Goal: Task Accomplishment & Management: Use online tool/utility

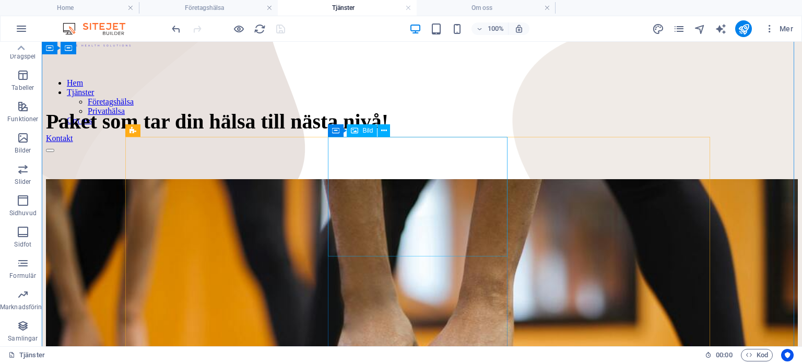
scroll to position [107, 0]
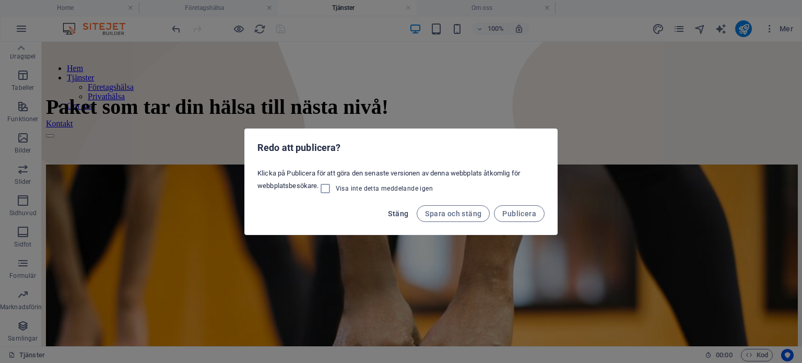
click at [399, 210] on span "Stäng" at bounding box center [398, 213] width 20 height 8
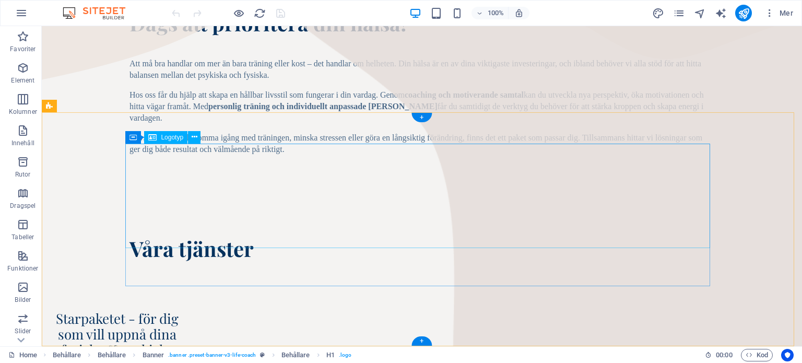
scroll to position [546, 0]
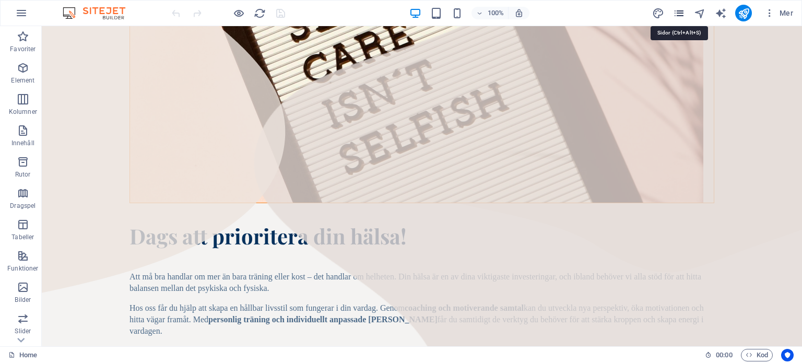
click at [683, 14] on icon "pages" at bounding box center [679, 13] width 12 height 12
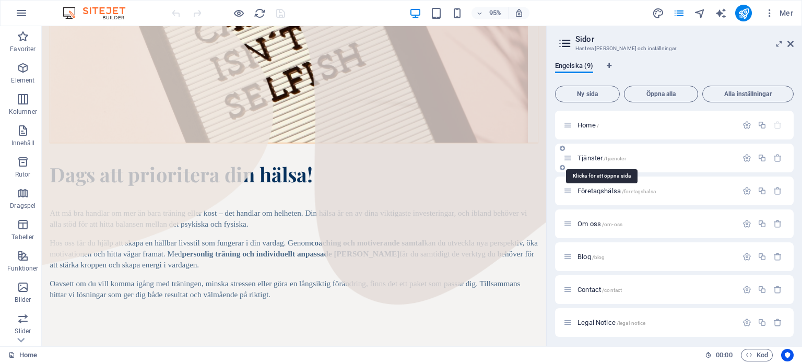
click at [606, 157] on span "/tjaenster" at bounding box center [615, 159] width 22 height 6
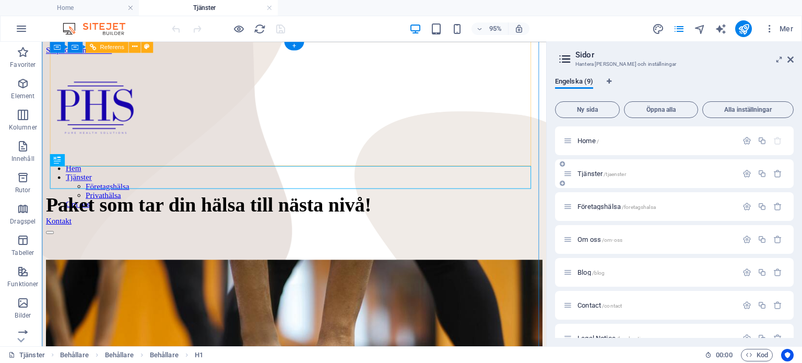
scroll to position [1, 0]
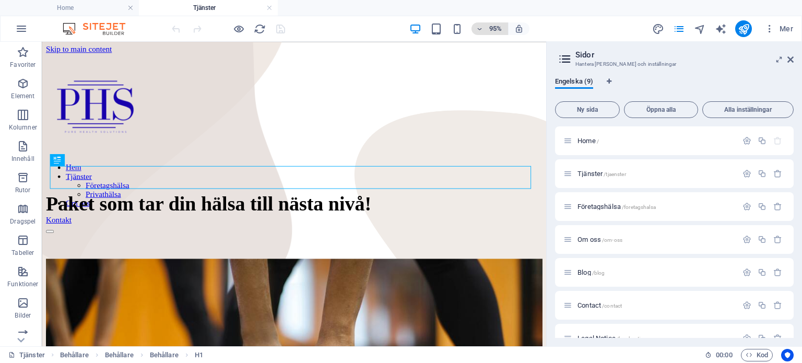
click at [488, 27] on h6 "95%" at bounding box center [495, 28] width 17 height 13
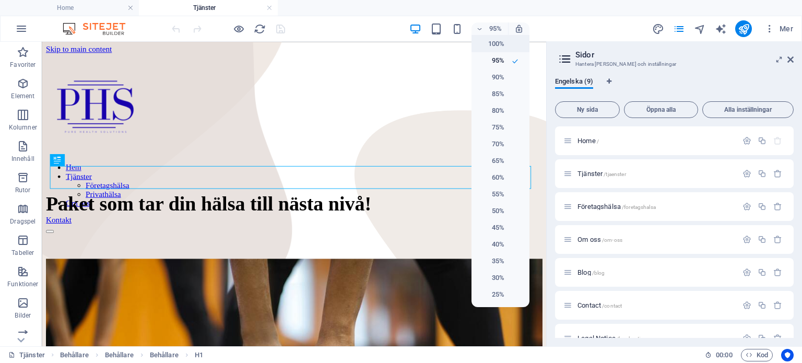
click at [495, 49] on h6 "100%" at bounding box center [491, 44] width 27 height 13
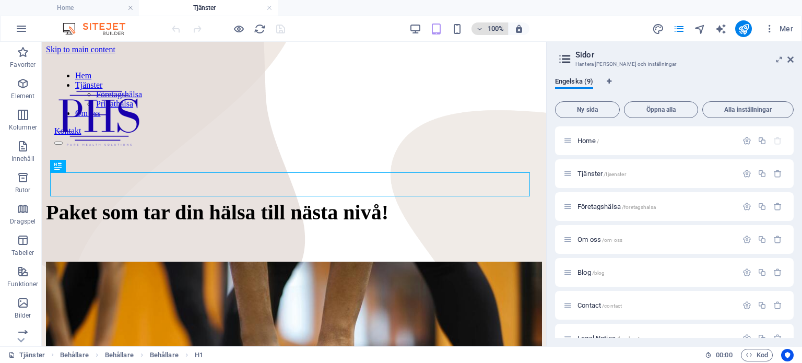
click at [492, 33] on h6 "100%" at bounding box center [495, 28] width 17 height 13
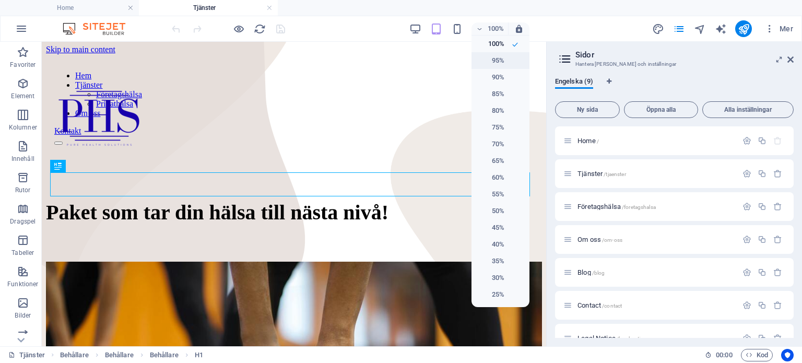
click at [499, 62] on h6 "95%" at bounding box center [491, 60] width 27 height 13
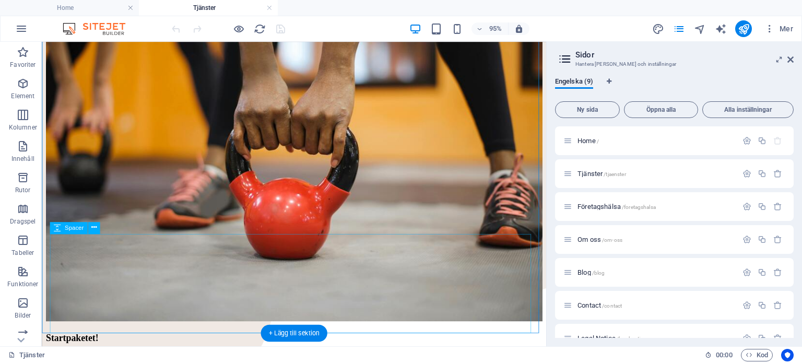
scroll to position [313, 0]
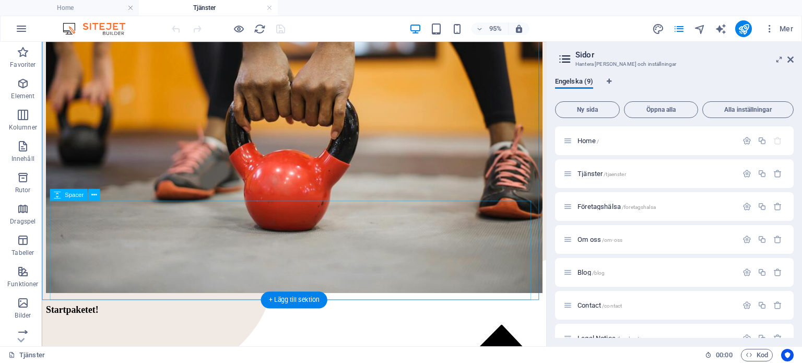
select select "px"
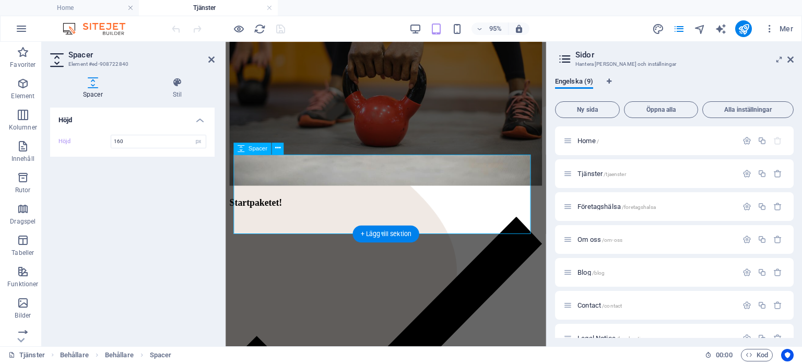
scroll to position [1209, 0]
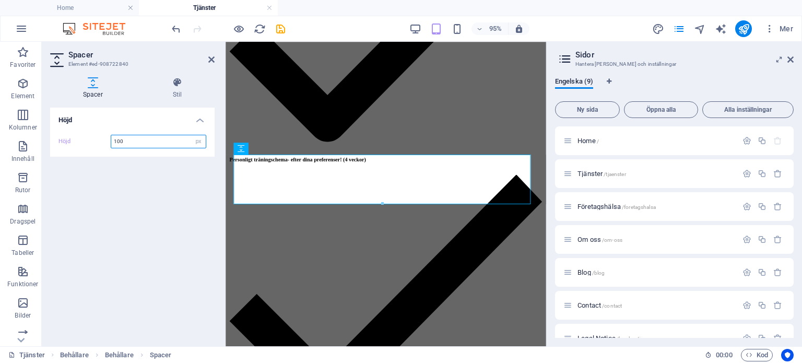
click at [157, 135] on input "100" at bounding box center [158, 141] width 95 height 13
type input "20"
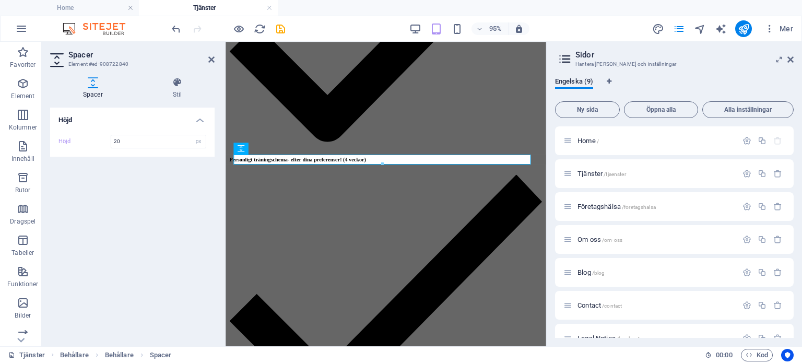
scroll to position [395, 0]
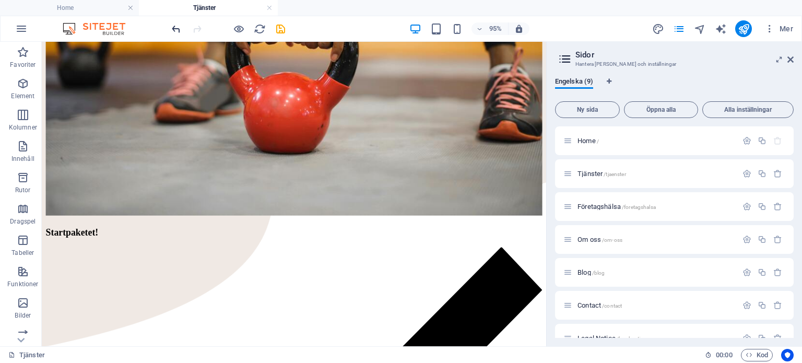
click at [172, 27] on icon "undo" at bounding box center [176, 29] width 12 height 12
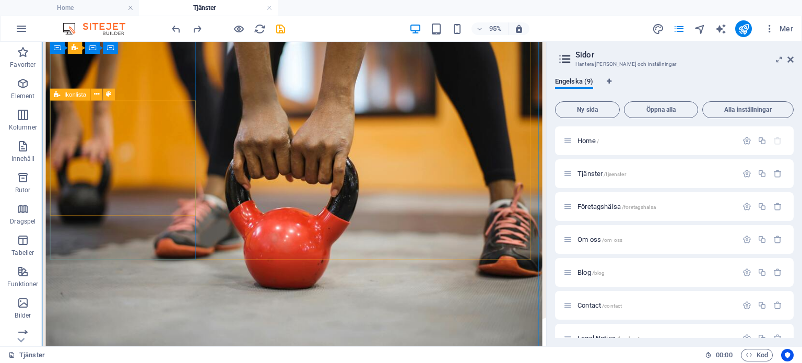
scroll to position [252, 0]
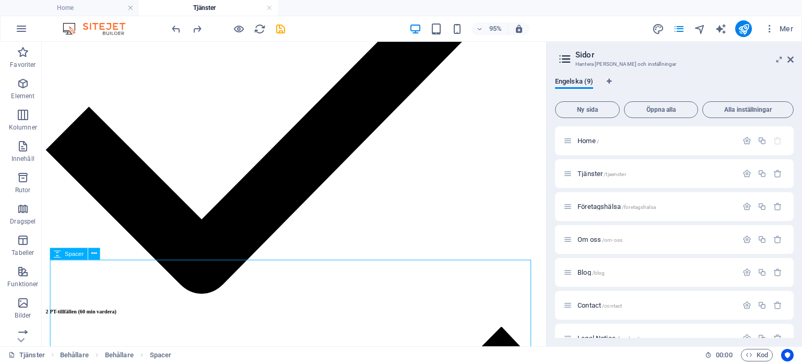
select select "px"
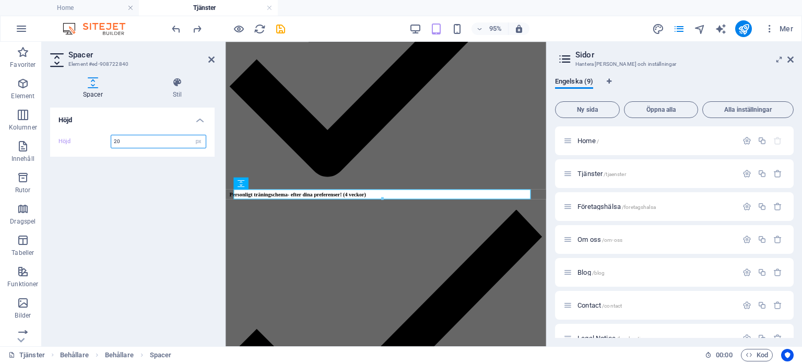
click at [134, 141] on input "20" at bounding box center [158, 141] width 95 height 13
type input "50"
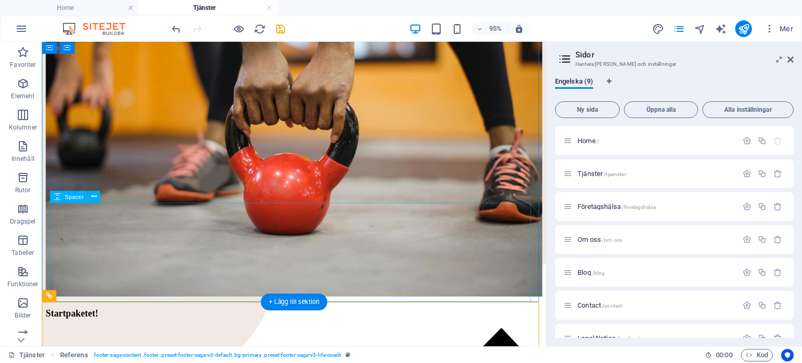
scroll to position [309, 0]
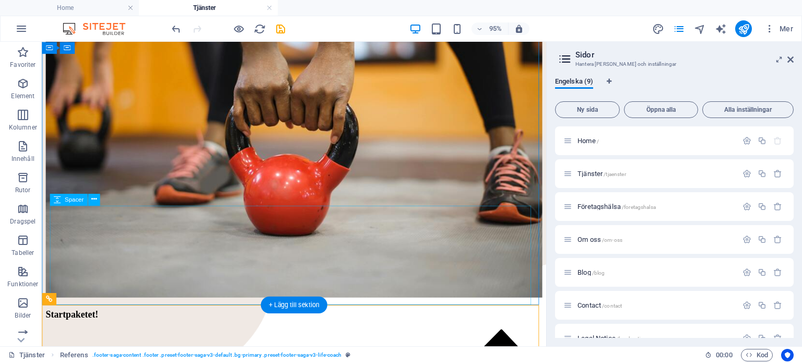
select select "px"
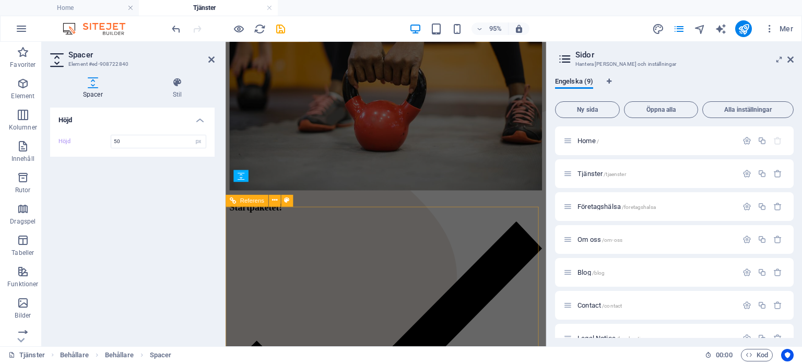
scroll to position [1181, 0]
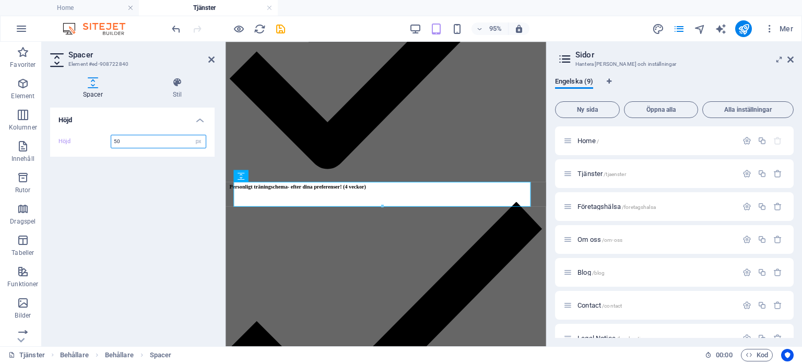
click at [157, 147] on input "50" at bounding box center [158, 141] width 95 height 13
type input "30"
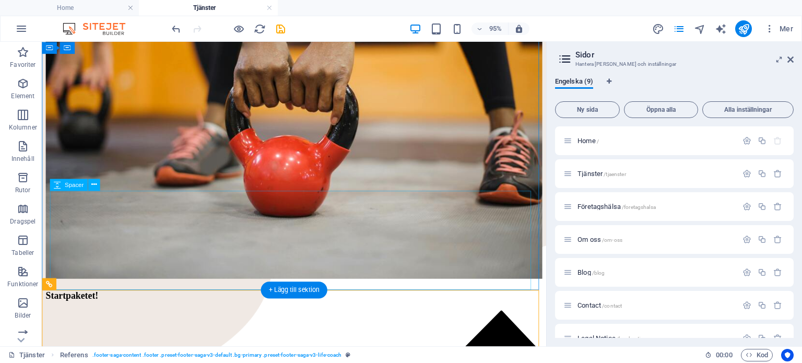
scroll to position [324, 0]
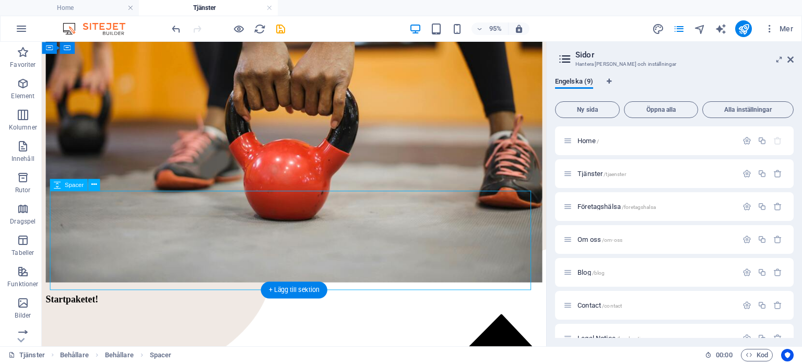
select select "px"
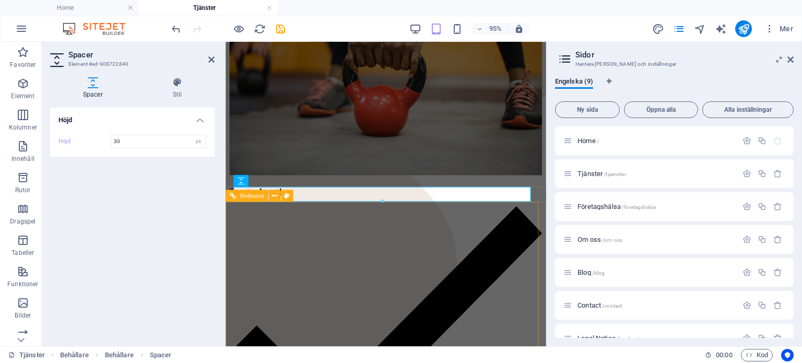
scroll to position [1175, 0]
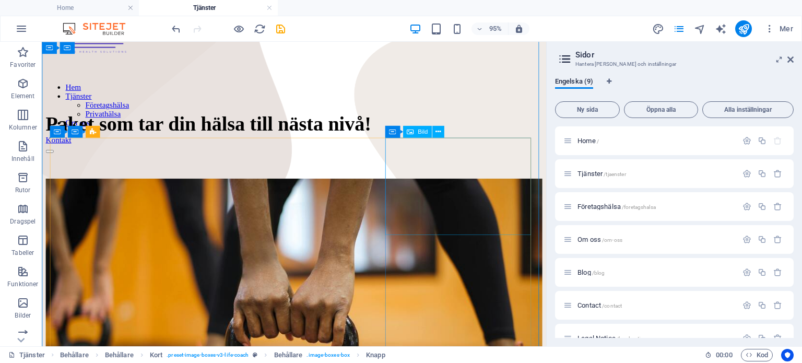
scroll to position [84, 0]
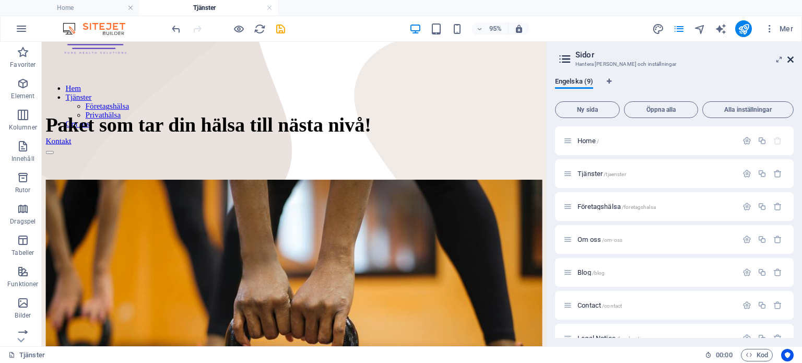
click at [788, 61] on icon at bounding box center [790, 59] width 6 height 8
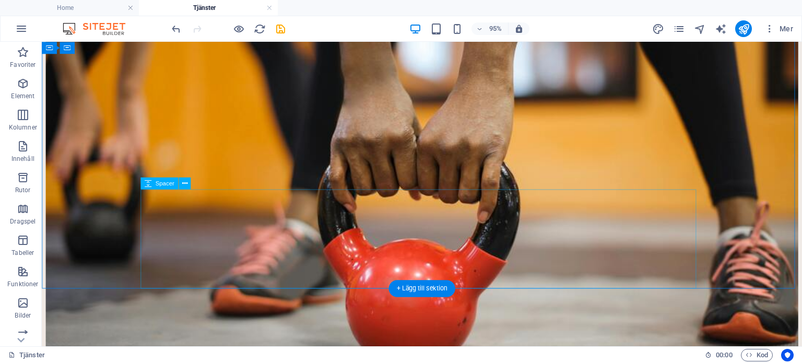
select select "px"
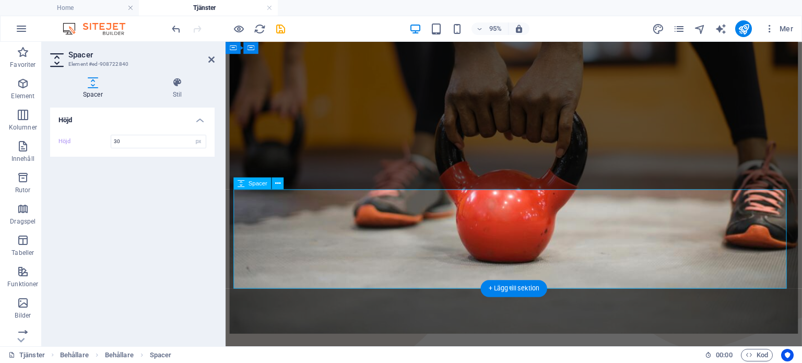
scroll to position [321, 0]
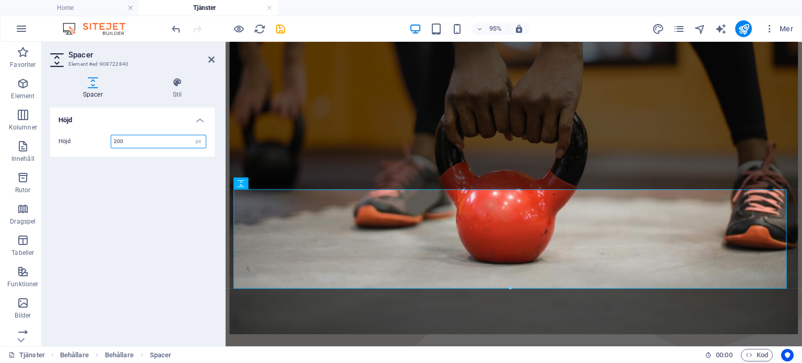
click at [162, 140] on input "200" at bounding box center [158, 141] width 95 height 13
type input "40"
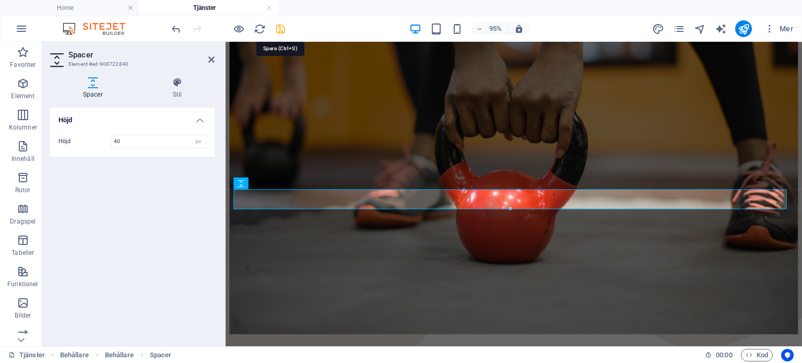
click at [280, 31] on icon "save" at bounding box center [281, 29] width 12 height 12
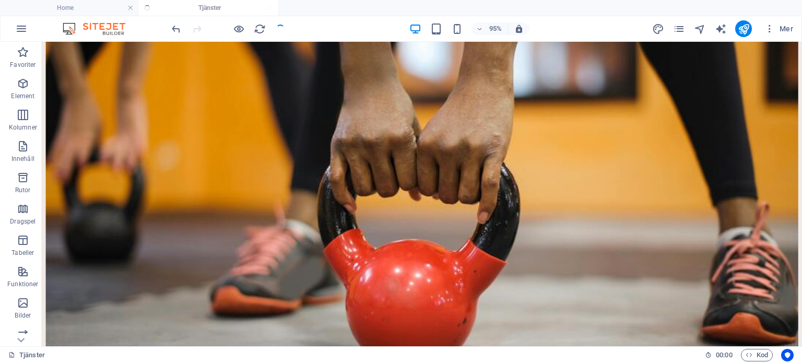
scroll to position [321, 0]
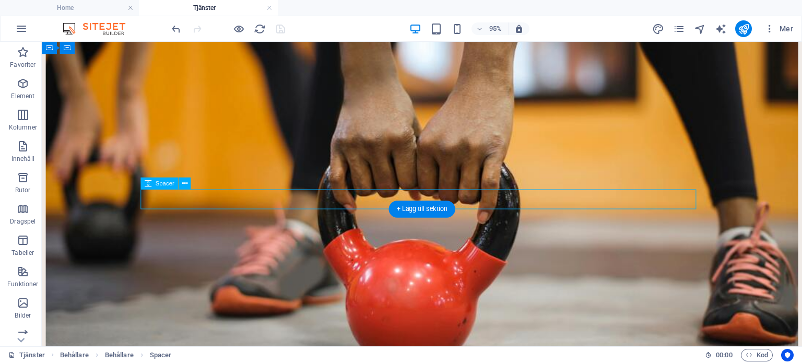
select select "px"
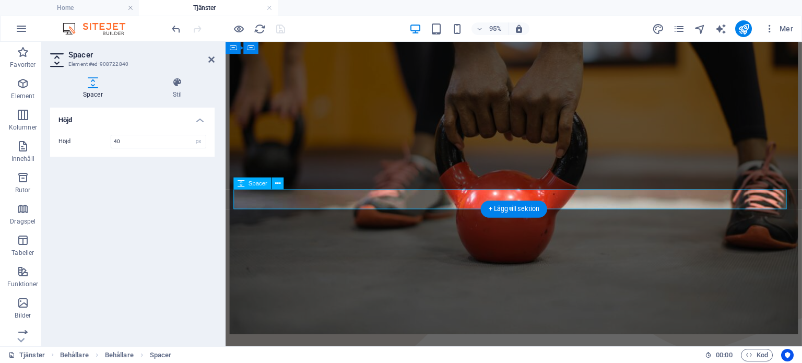
drag, startPoint x: 521, startPoint y: 205, endPoint x: 327, endPoint y: 205, distance: 193.7
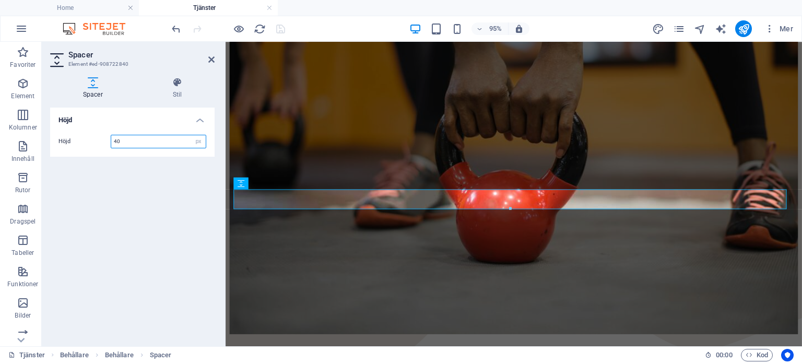
click at [134, 143] on input "40" at bounding box center [158, 141] width 95 height 13
type input "4"
type input "80"
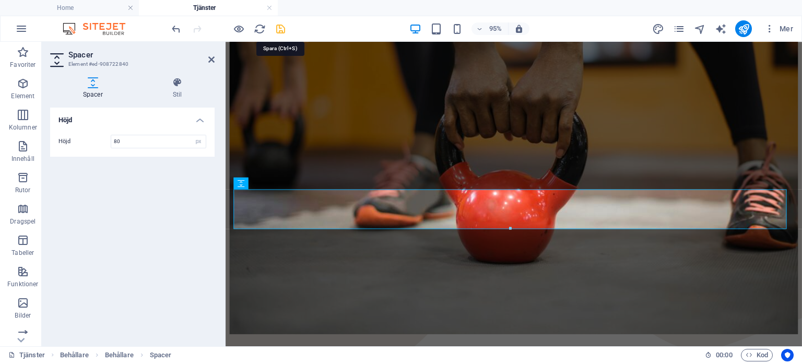
click at [281, 34] on icon "save" at bounding box center [281, 29] width 12 height 12
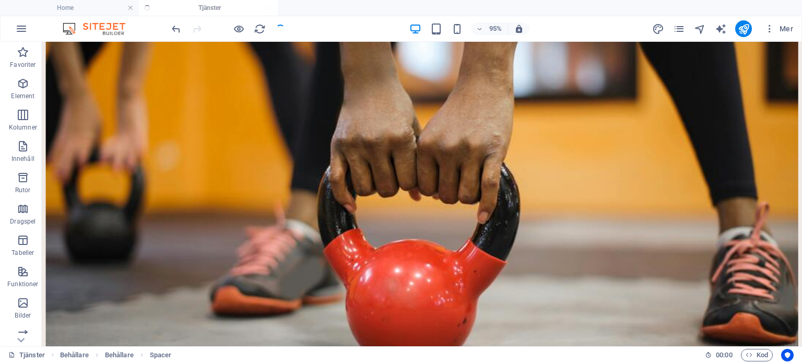
scroll to position [321, 0]
click at [415, 229] on div "+ Lägg till sektion" at bounding box center [422, 228] width 66 height 17
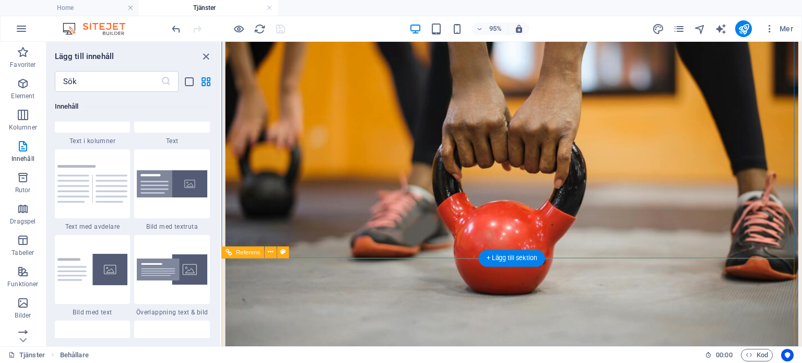
scroll to position [312, 0]
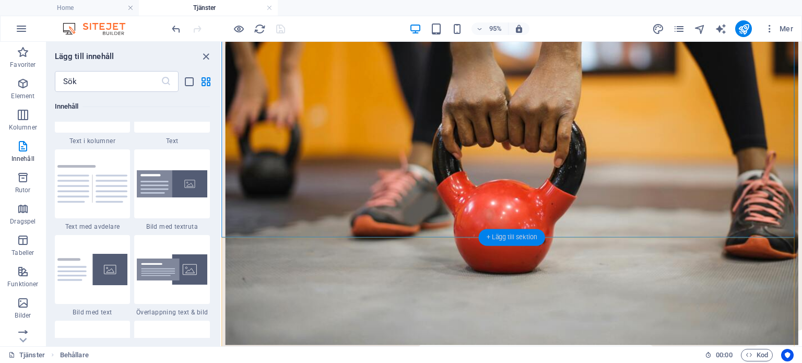
click at [499, 237] on div "+ Lägg till sektion" at bounding box center [512, 237] width 66 height 17
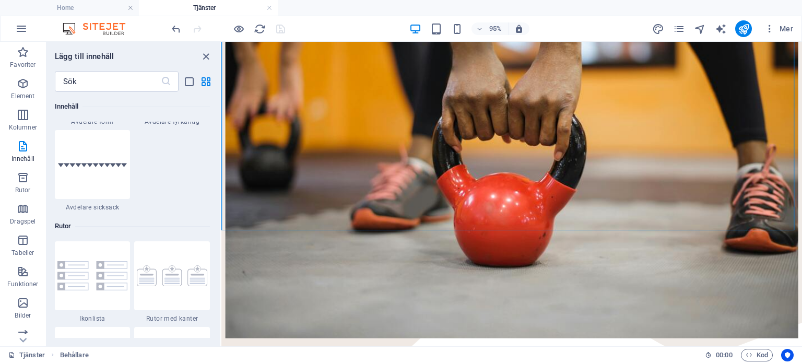
scroll to position [2761, 0]
click at [85, 279] on img at bounding box center [92, 276] width 70 height 30
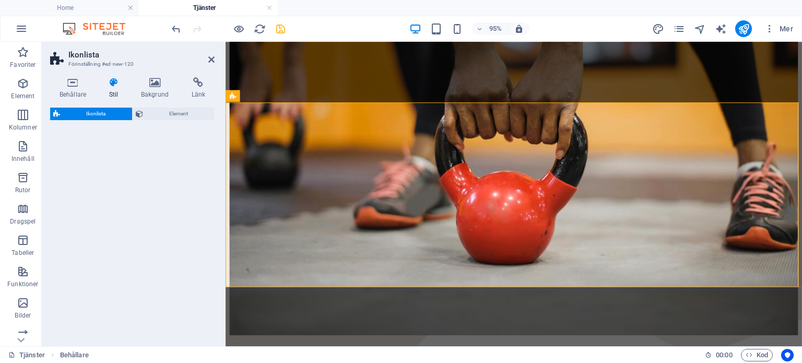
scroll to position [454, 0]
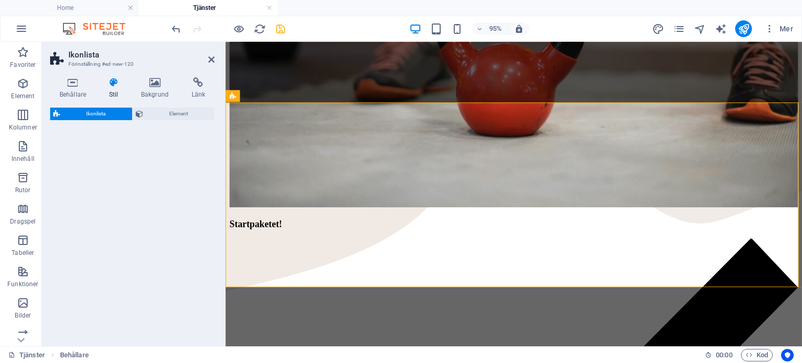
select select "rem"
select select "preset-icon-list-v3-default"
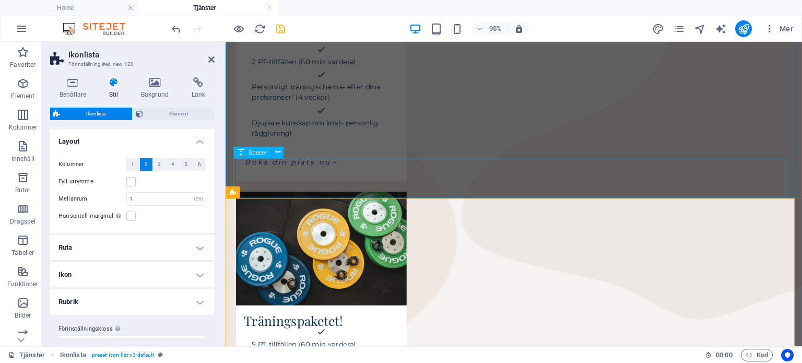
scroll to position [354, 0]
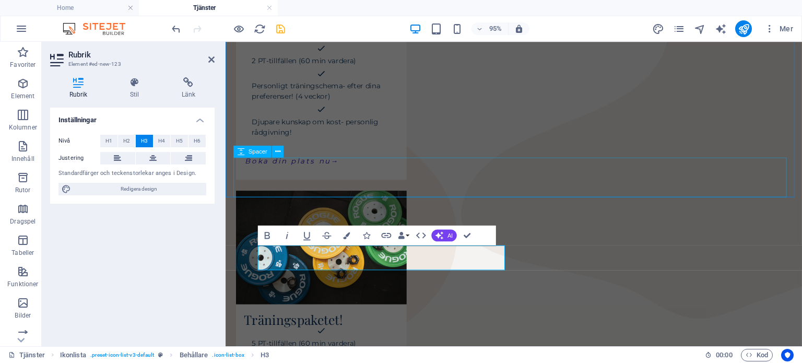
select select "px"
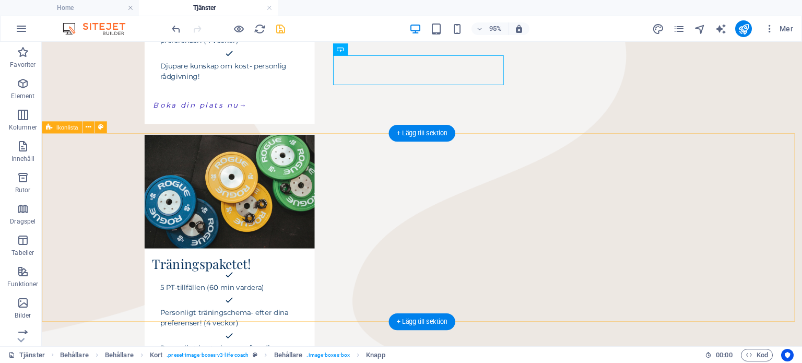
scroll to position [424, 0]
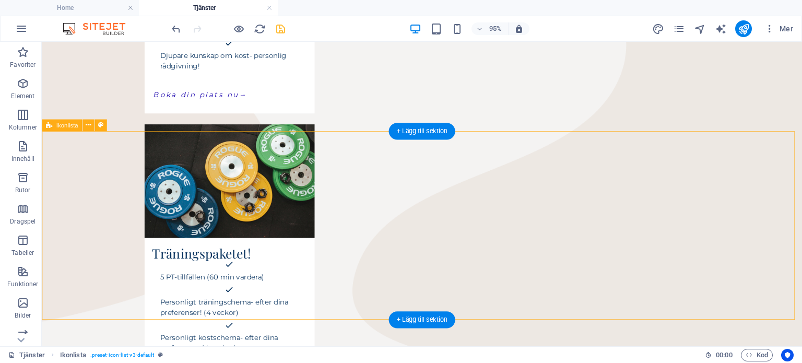
select select "rem"
select select "preset-icon-list-v3-default"
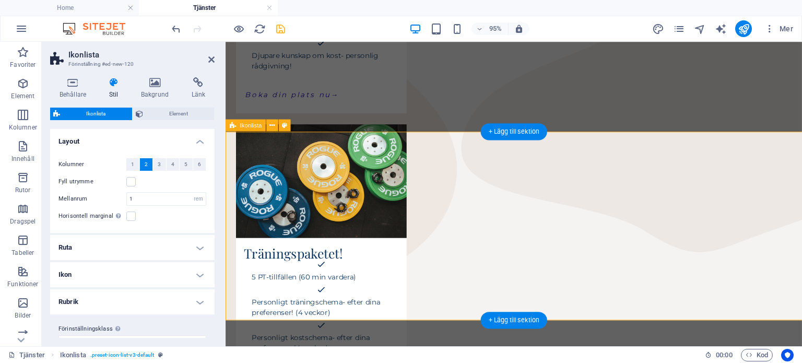
scroll to position [424, 0]
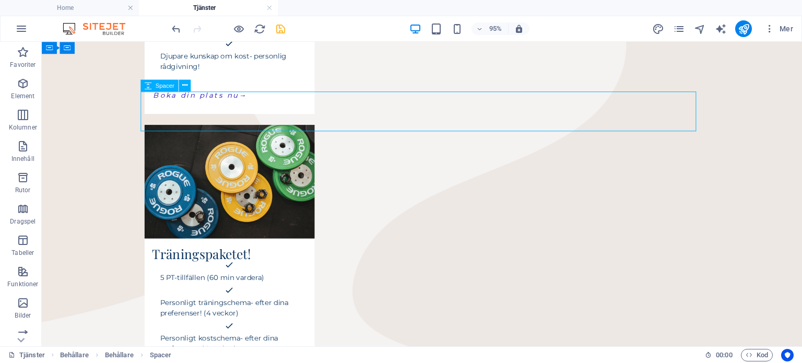
scroll to position [424, 0]
select select "px"
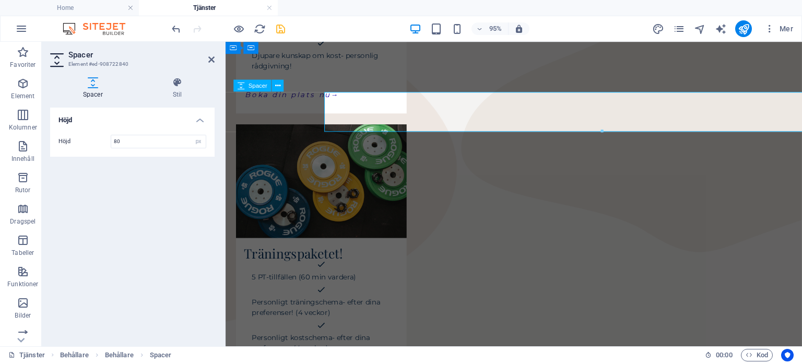
scroll to position [424, 0]
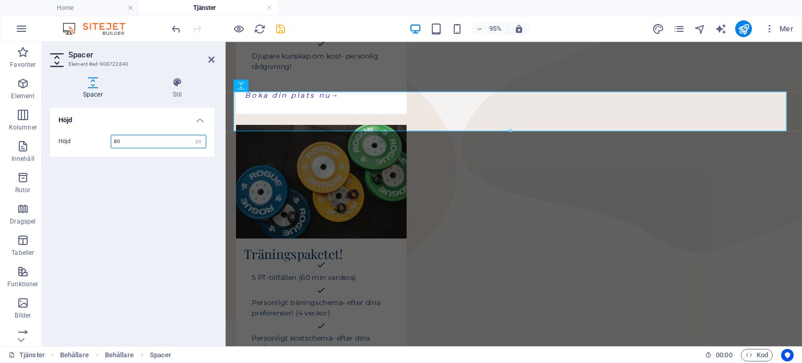
click at [150, 143] on input "80" at bounding box center [158, 141] width 95 height 13
type input "40"
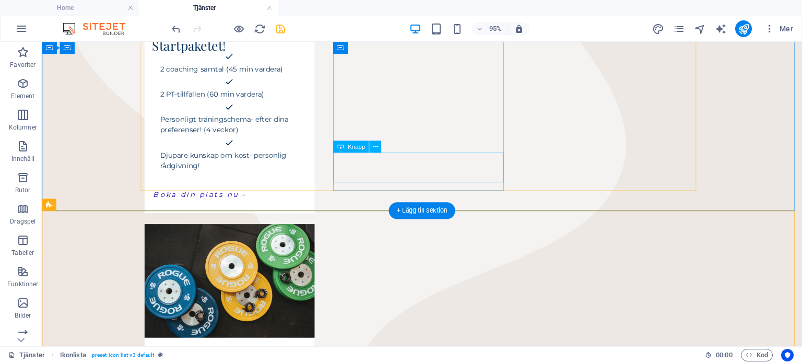
scroll to position [320, 0]
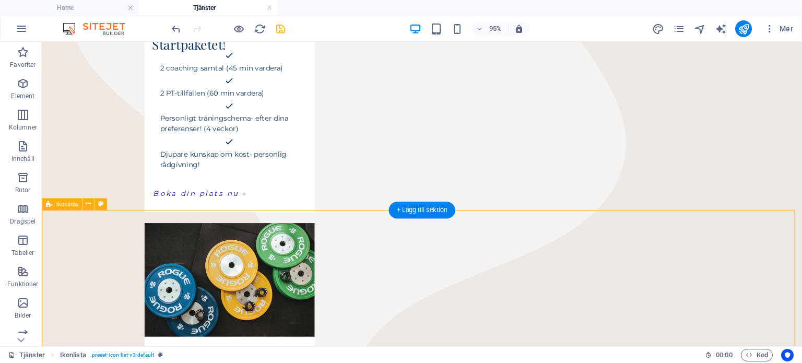
click at [439, 210] on div "+ Lägg till sektion" at bounding box center [422, 210] width 66 height 17
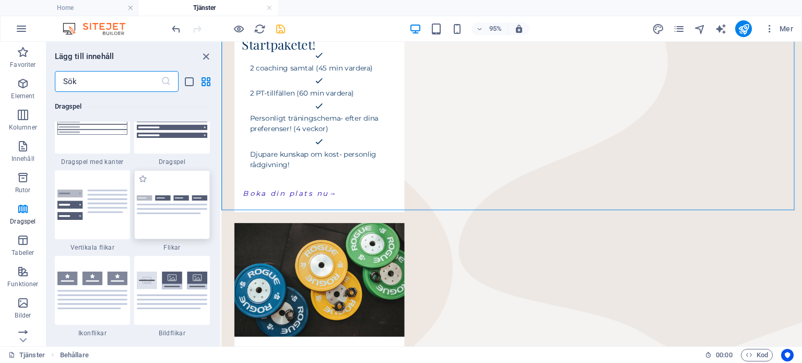
scroll to position [3372, 0]
click at [92, 88] on input "text" at bounding box center [108, 81] width 106 height 21
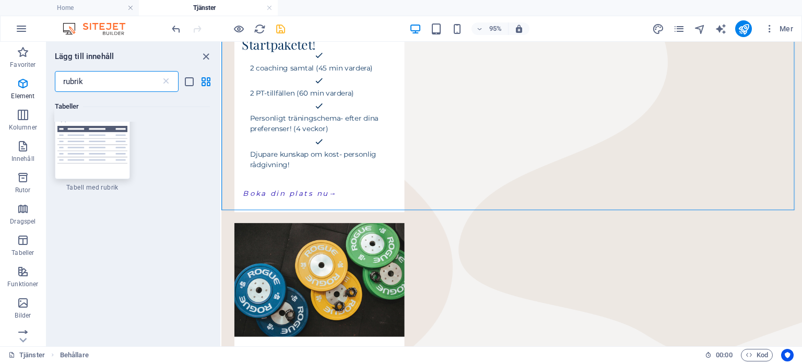
scroll to position [110, 0]
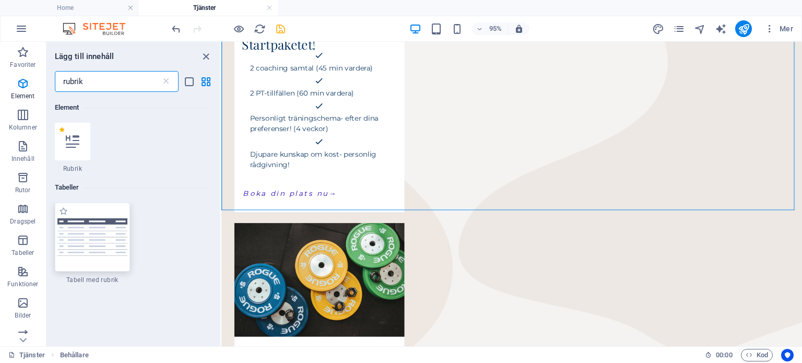
type input "rubrik"
click at [103, 246] on img at bounding box center [92, 236] width 70 height 37
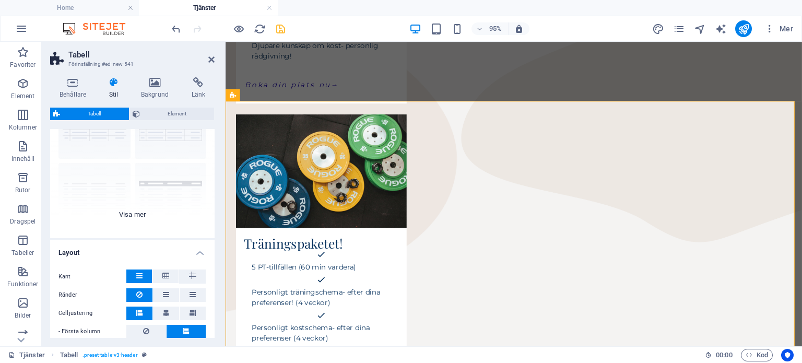
scroll to position [62, 0]
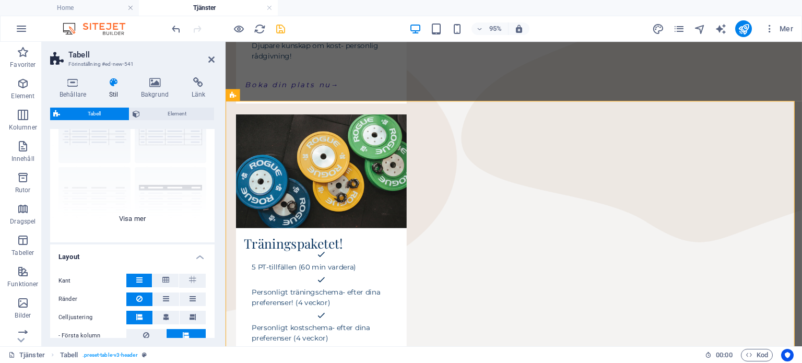
click at [163, 191] on div "grid med kant Standard med sidhuvud horisontellt randig vertikalt randig" at bounding box center [132, 164] width 164 height 157
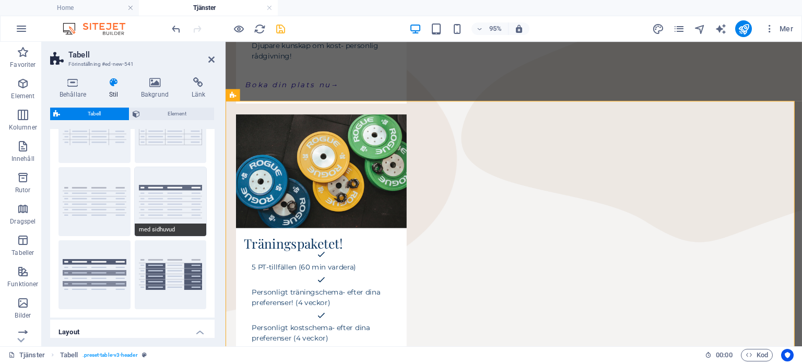
click at [166, 196] on button "med sidhuvud" at bounding box center [171, 201] width 72 height 69
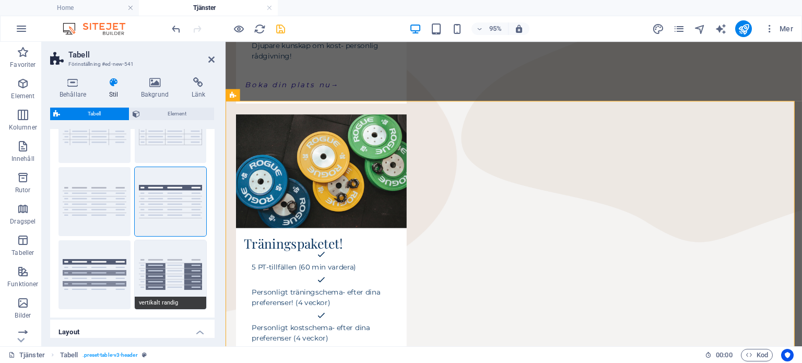
click at [152, 276] on button "vertikalt randig" at bounding box center [171, 274] width 72 height 69
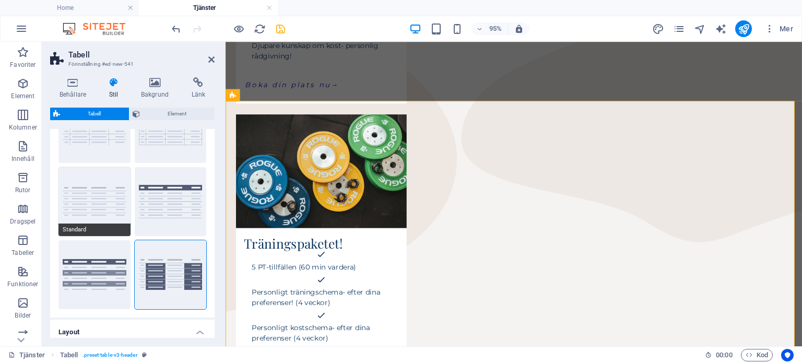
click at [90, 216] on button "Standard" at bounding box center [94, 201] width 72 height 69
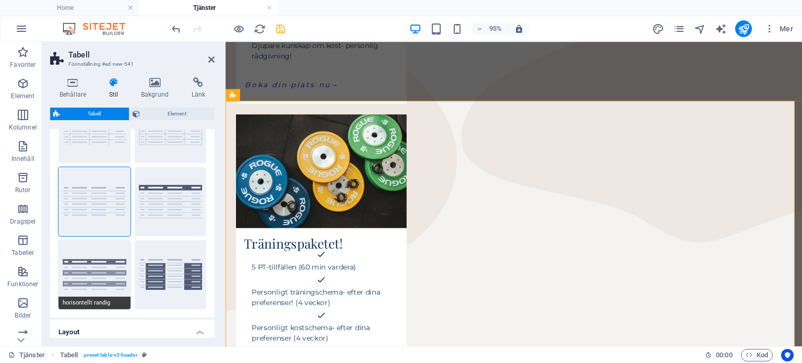
click at [87, 281] on button "horisontellt randig" at bounding box center [94, 274] width 72 height 69
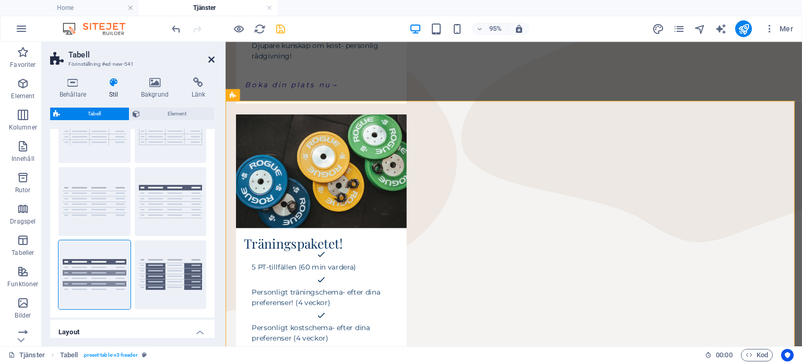
click at [213, 58] on icon at bounding box center [211, 59] width 6 height 8
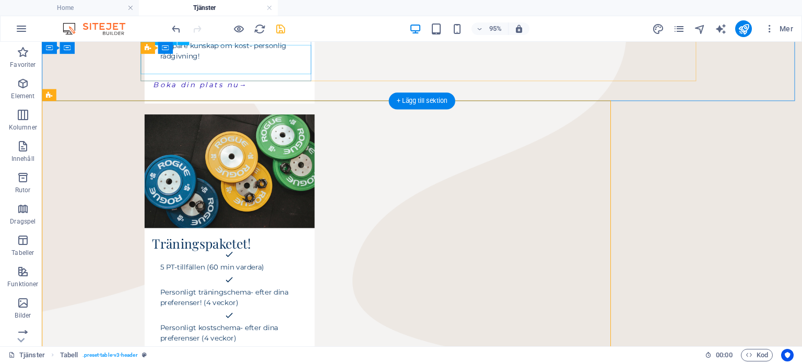
scroll to position [435, 0]
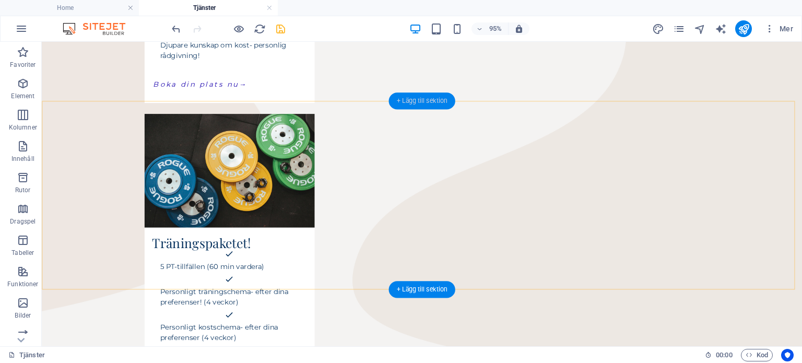
click at [432, 102] on div "+ Lägg till sektion" at bounding box center [422, 100] width 66 height 17
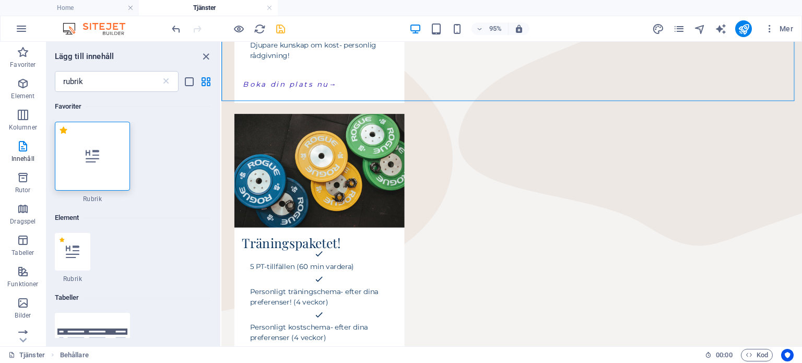
click at [109, 158] on div at bounding box center [93, 156] width 76 height 69
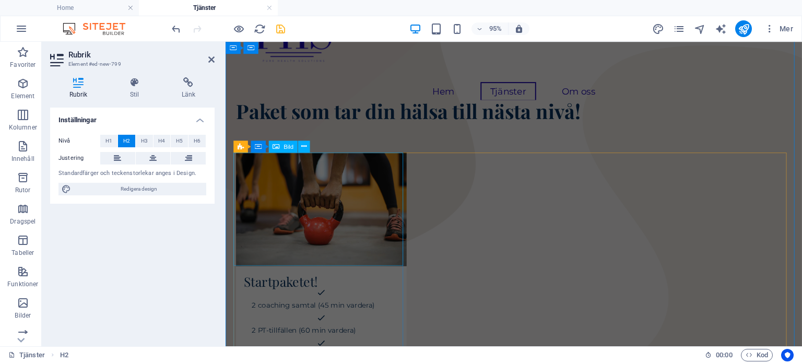
scroll to position [69, 0]
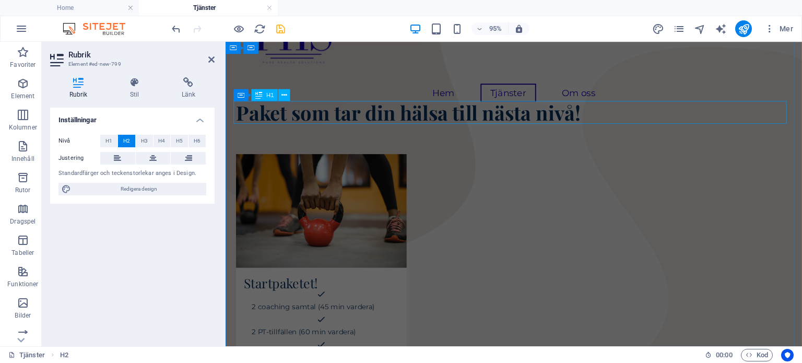
click at [356, 115] on div "Paket som tar din hälsa till nästa nivå!" at bounding box center [529, 116] width 585 height 24
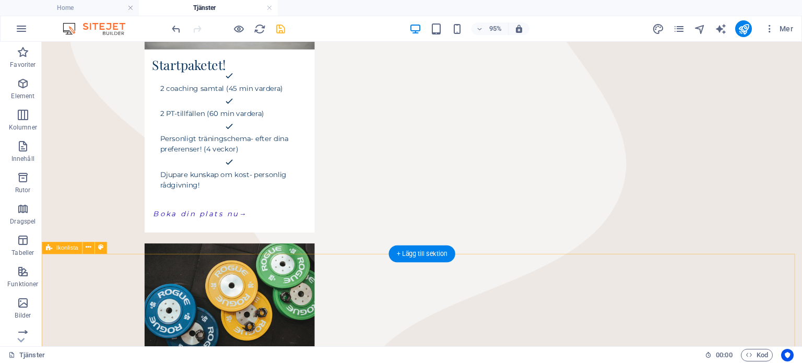
scroll to position [302, 0]
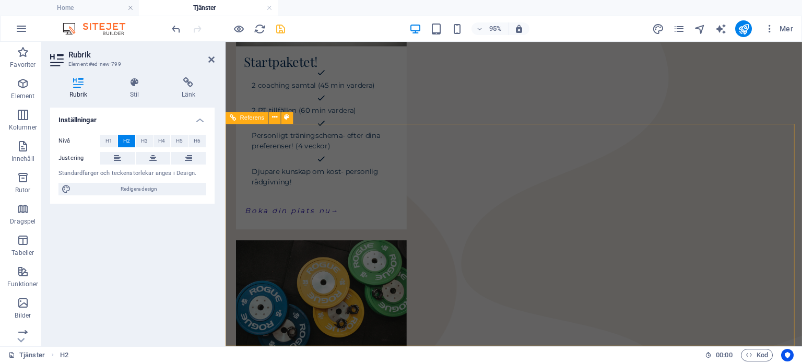
scroll to position [633, 0]
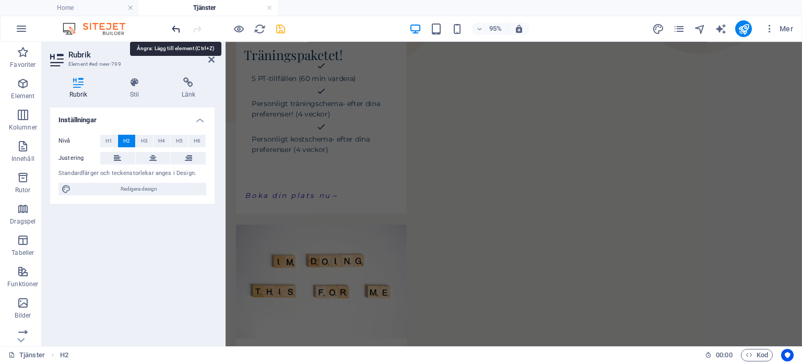
click at [177, 29] on icon "undo" at bounding box center [176, 29] width 12 height 12
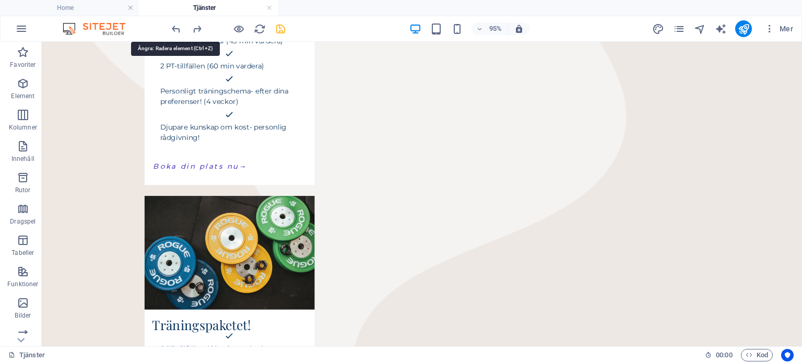
scroll to position [348, 0]
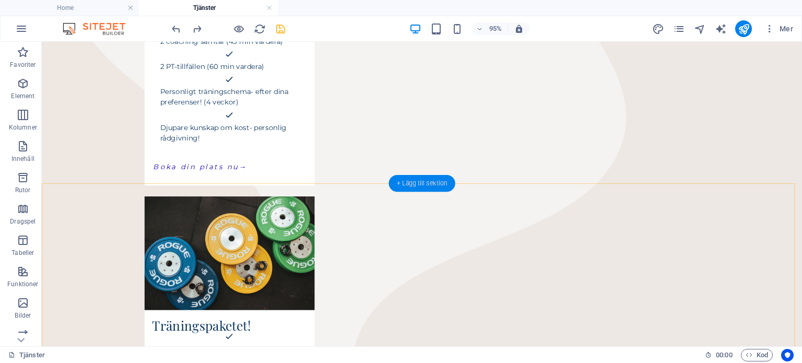
click at [426, 185] on div "+ Lägg till sektion" at bounding box center [422, 183] width 66 height 17
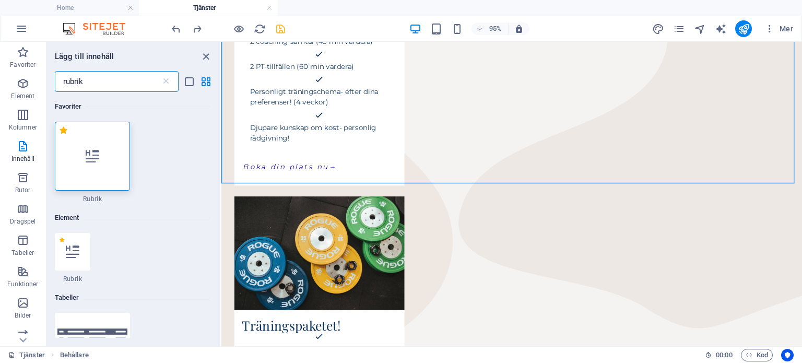
click at [93, 154] on icon at bounding box center [93, 156] width 14 height 14
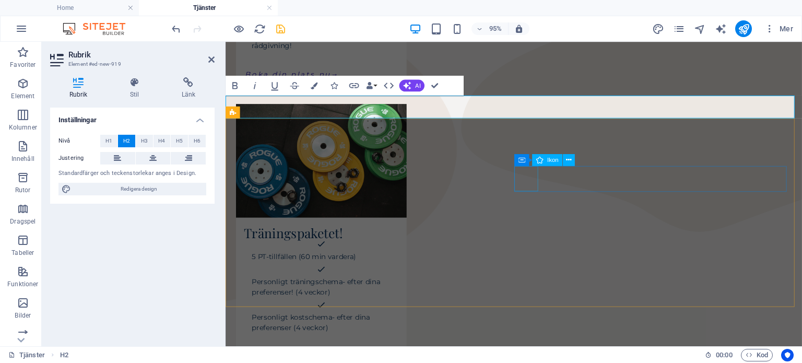
scroll to position [446, 0]
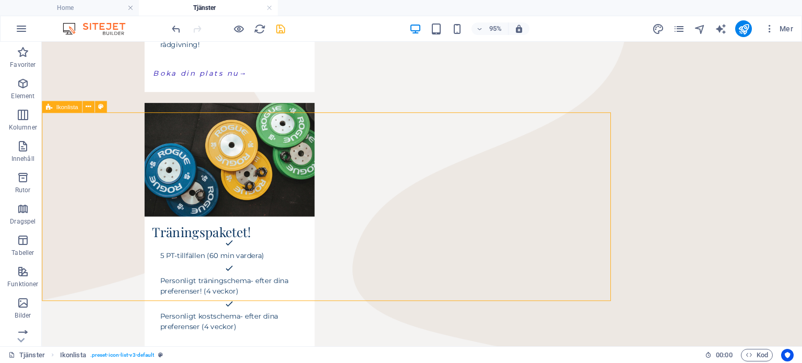
scroll to position [447, 0]
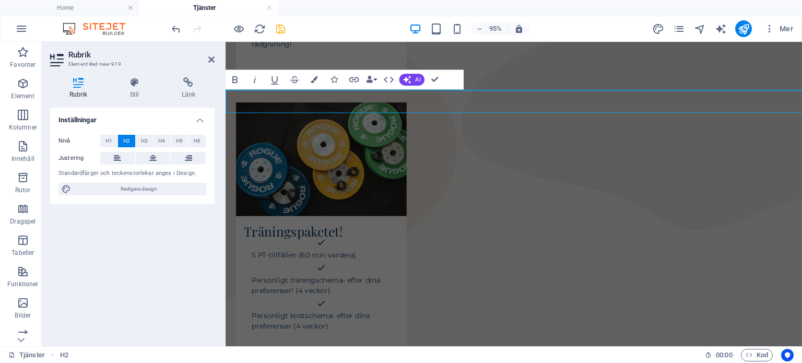
scroll to position [446, 0]
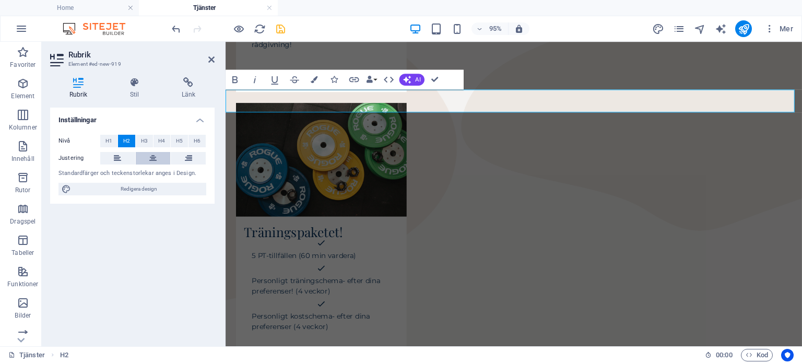
click at [150, 161] on icon at bounding box center [152, 158] width 7 height 13
click at [112, 158] on button at bounding box center [117, 158] width 35 height 13
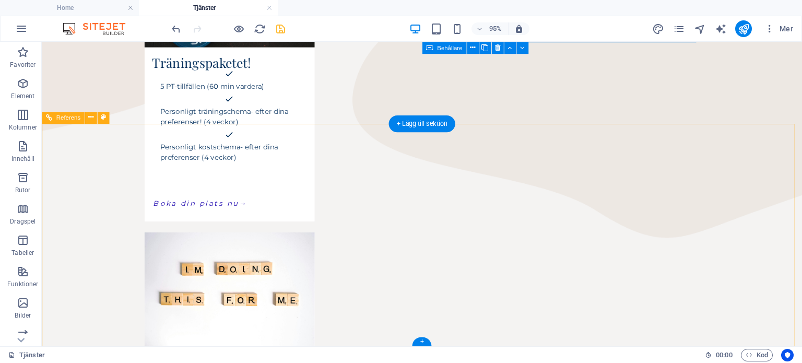
scroll to position [633, 0]
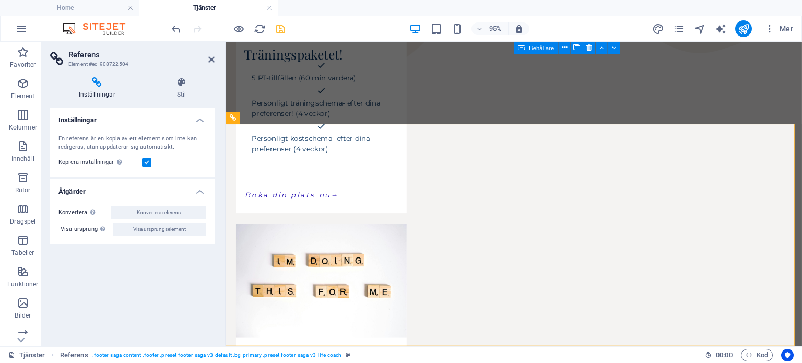
scroll to position [633, 0]
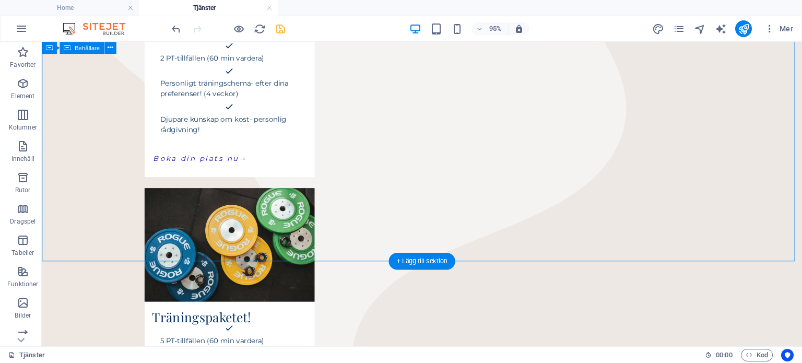
scroll to position [376, 0]
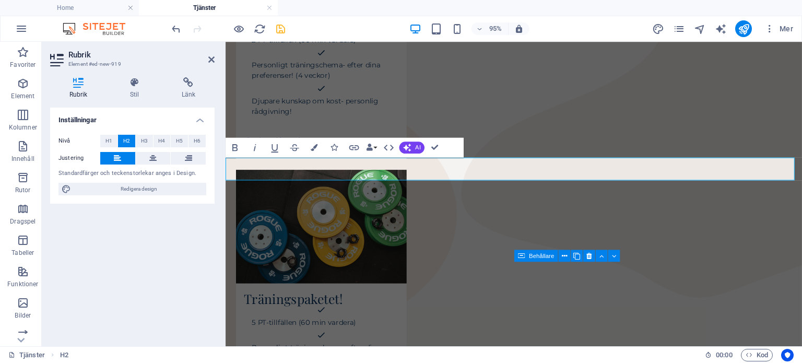
scroll to position [375, 0]
click at [108, 140] on span "H1" at bounding box center [108, 141] width 7 height 13
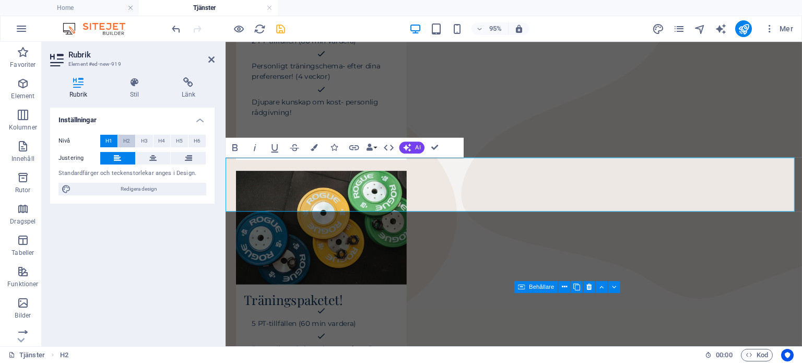
click at [131, 140] on button "H2" at bounding box center [126, 141] width 17 height 13
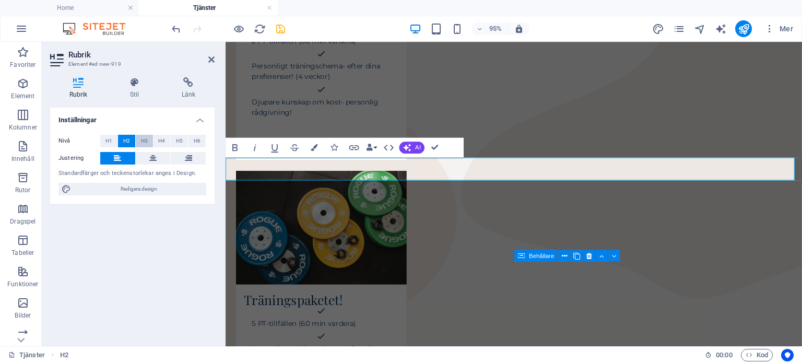
click at [148, 142] on button "H3" at bounding box center [144, 141] width 17 height 13
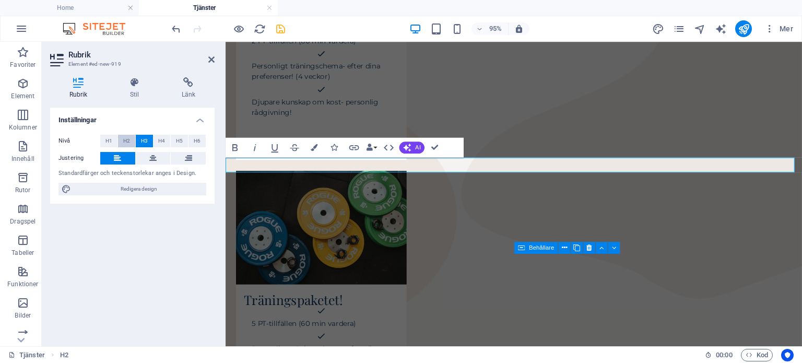
click at [125, 140] on span "H2" at bounding box center [126, 141] width 7 height 13
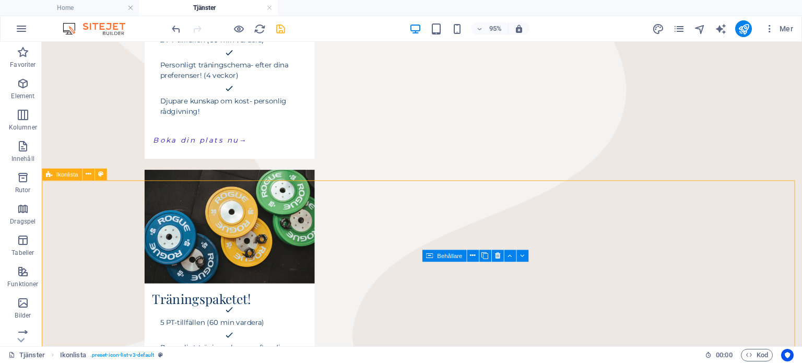
select select "rem"
select select "preset-icon-list-v3-default"
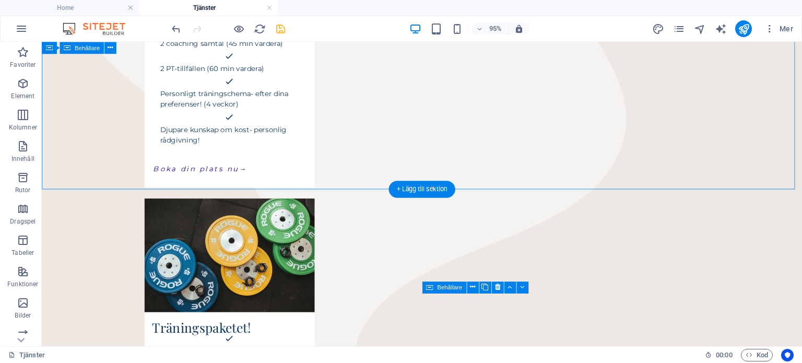
scroll to position [340, 0]
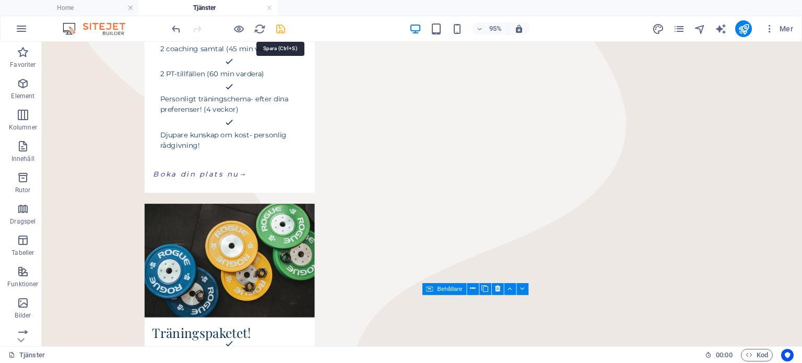
click at [280, 25] on icon "save" at bounding box center [281, 29] width 12 height 12
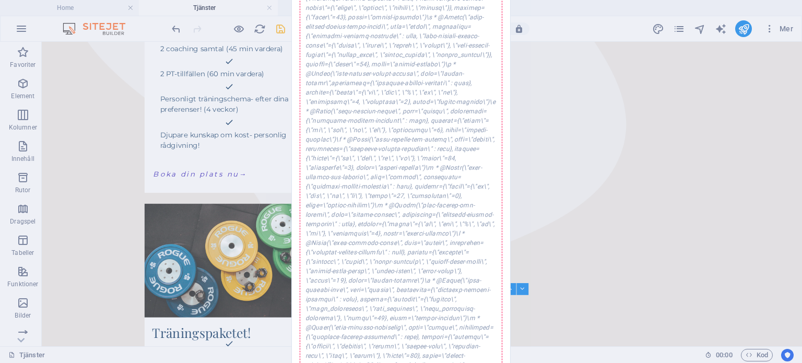
drag, startPoint x: 797, startPoint y: 170, endPoint x: 800, endPoint y: 125, distance: 45.0
click at [800, 125] on div "Fel vid sparande Ett fel inträffade när webbplatsinställningarna sparades. Vänl…" at bounding box center [401, 181] width 802 height 363
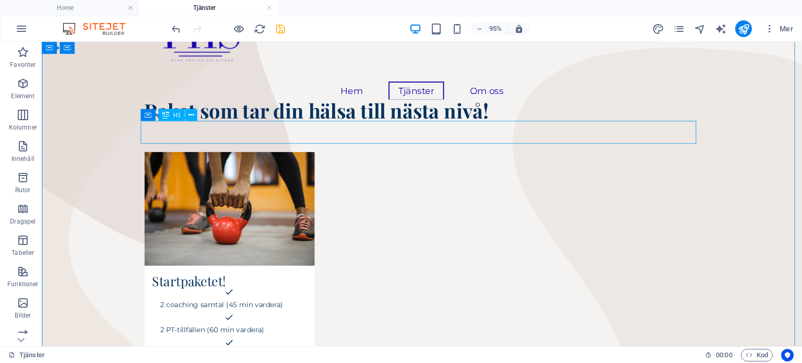
scroll to position [0, 0]
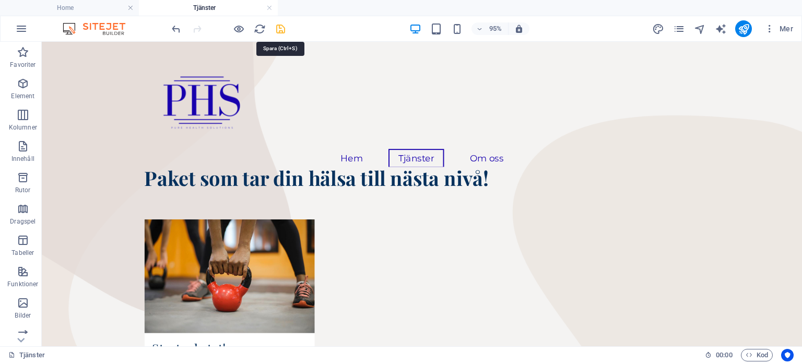
click at [283, 28] on icon "save" at bounding box center [281, 29] width 12 height 12
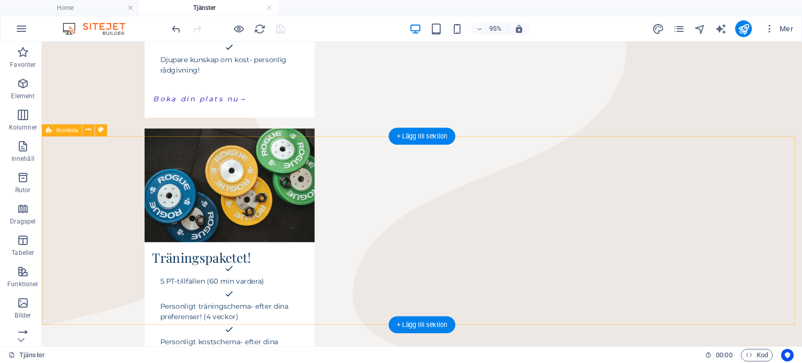
scroll to position [422, 0]
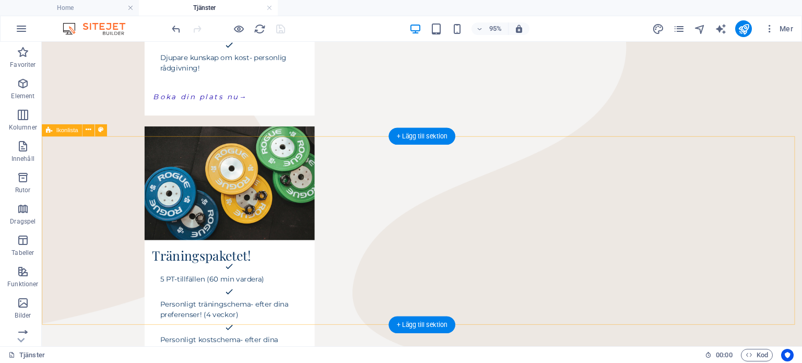
select select "rem"
select select "preset-icon-list-v3-default"
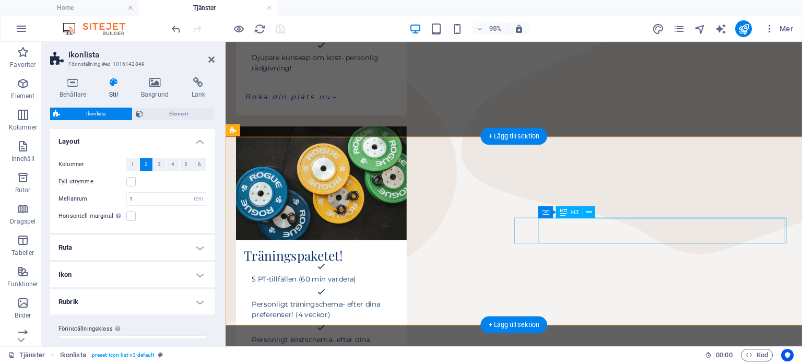
scroll to position [421, 0]
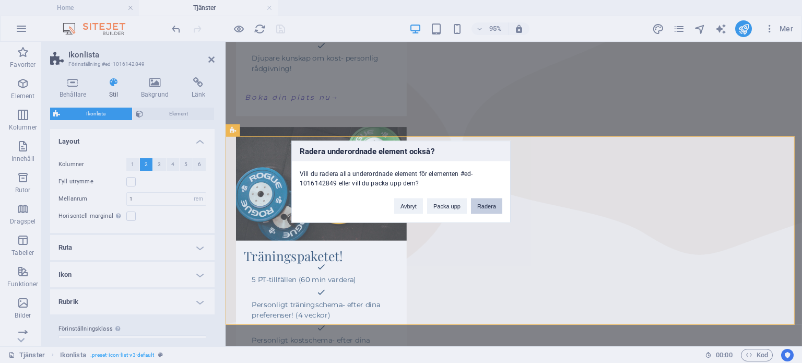
click at [484, 201] on button "Radera" at bounding box center [486, 206] width 31 height 16
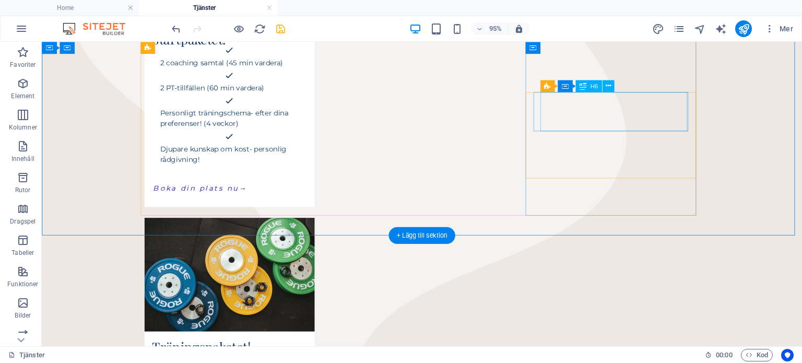
scroll to position [292, 0]
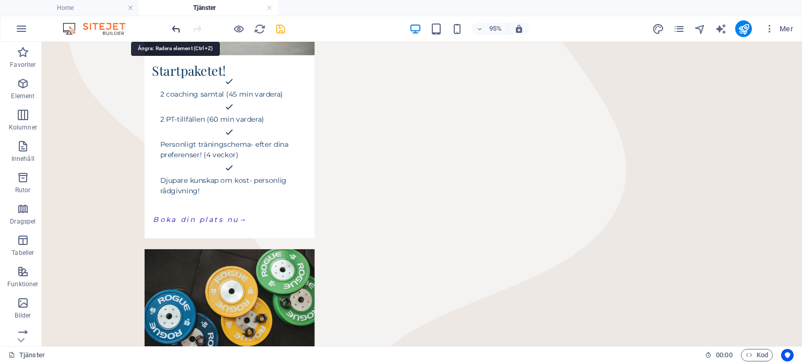
click at [173, 33] on icon "undo" at bounding box center [176, 29] width 12 height 12
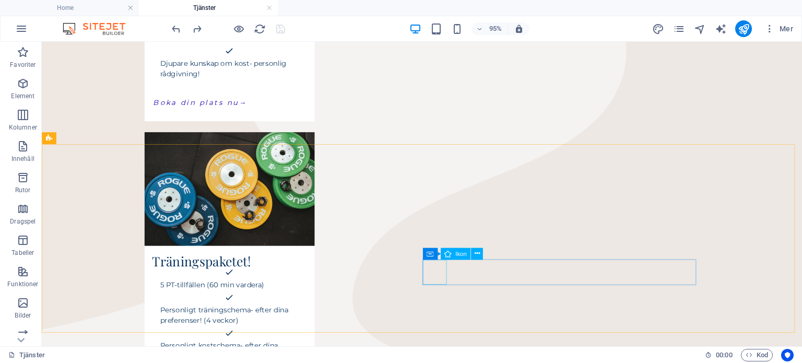
scroll to position [416, 0]
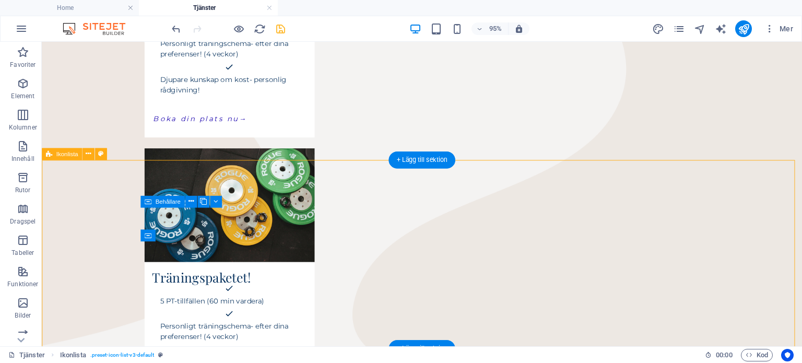
scroll to position [399, 0]
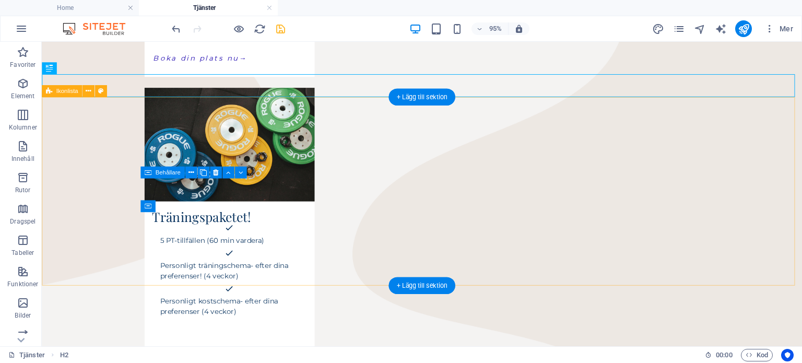
scroll to position [463, 0]
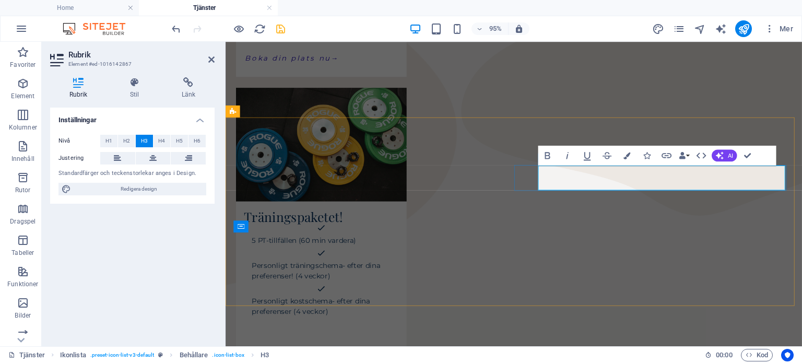
scroll to position [384, 0]
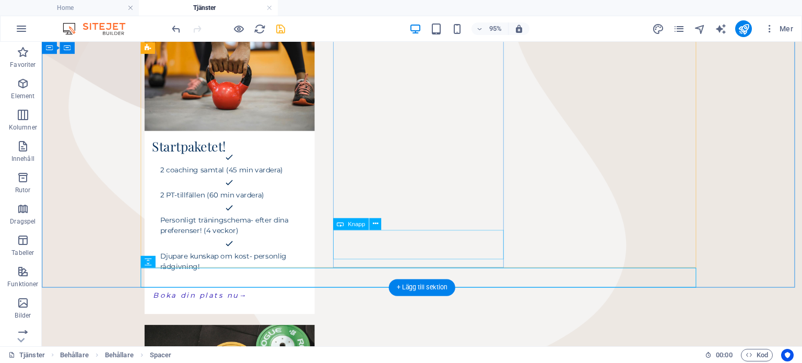
scroll to position [354, 0]
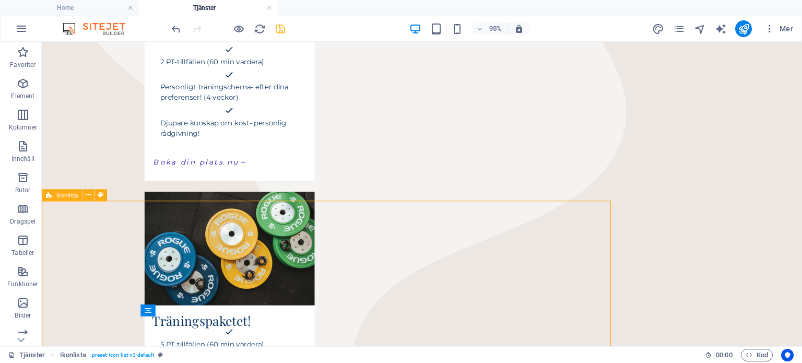
scroll to position [354, 0]
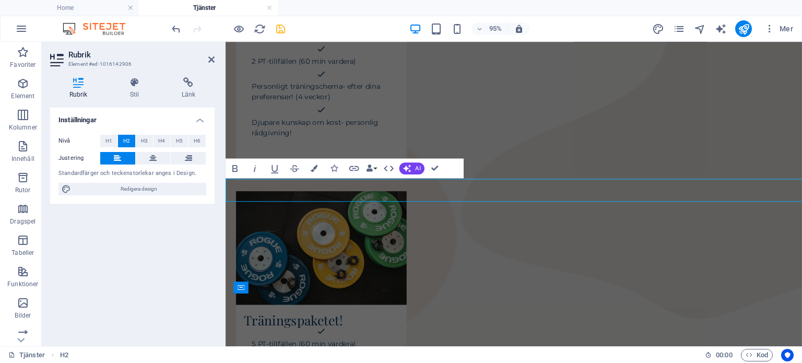
scroll to position [353, 0]
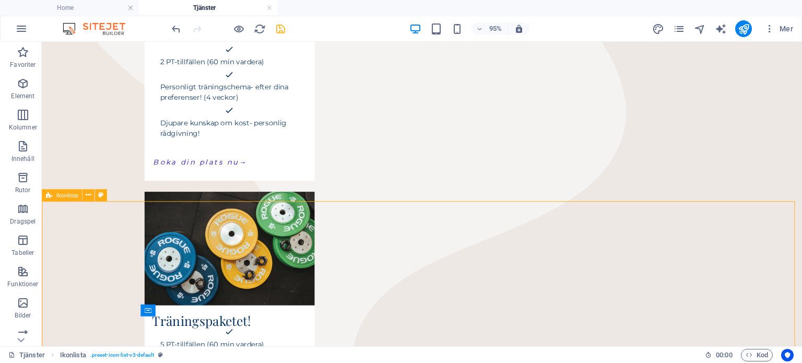
scroll to position [354, 0]
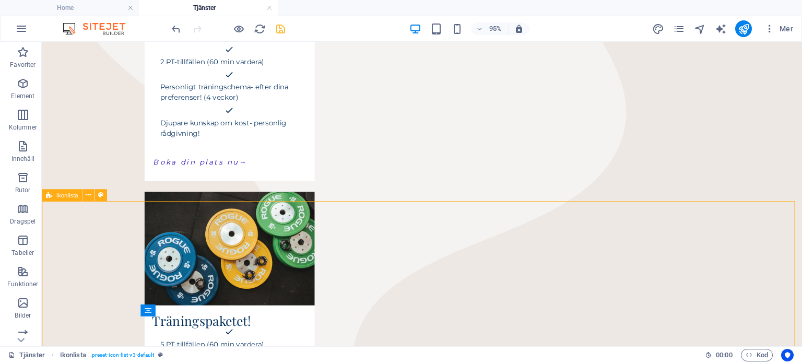
scroll to position [354, 0]
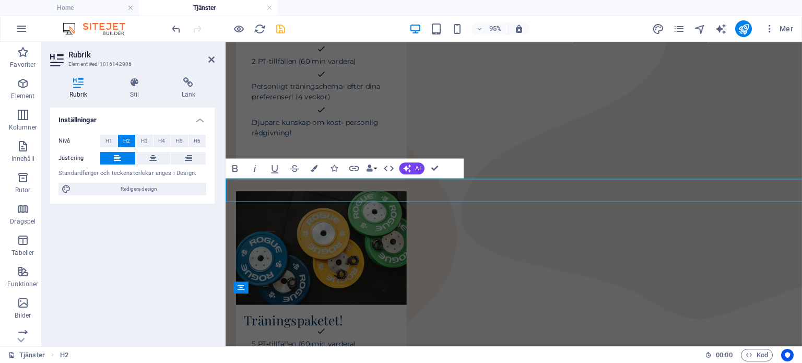
scroll to position [353, 0]
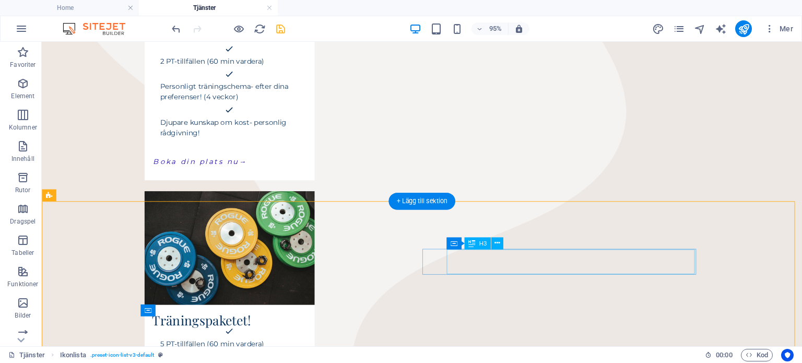
scroll to position [381, 0]
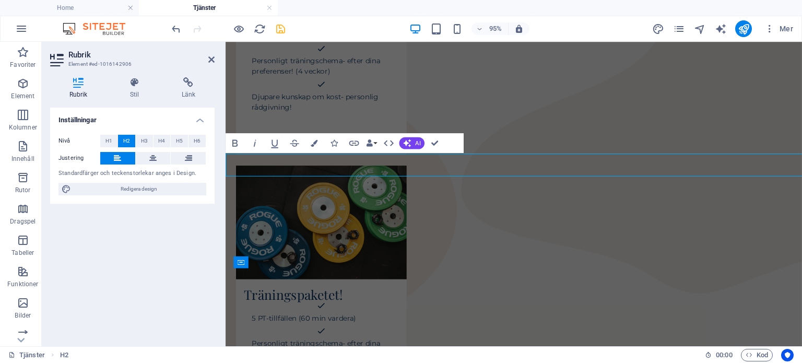
scroll to position [380, 0]
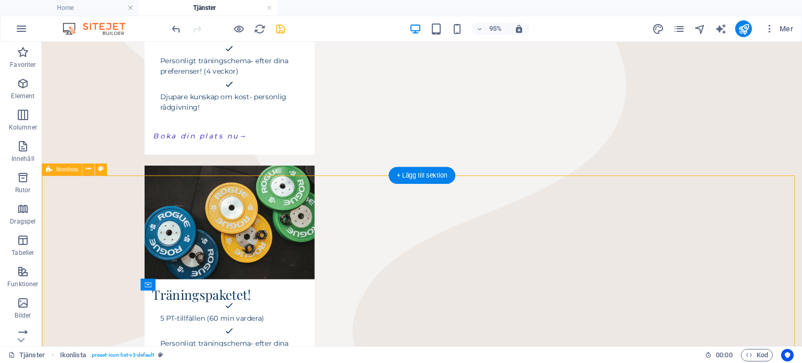
select select "rem"
select select "preset-icon-list-v3-default"
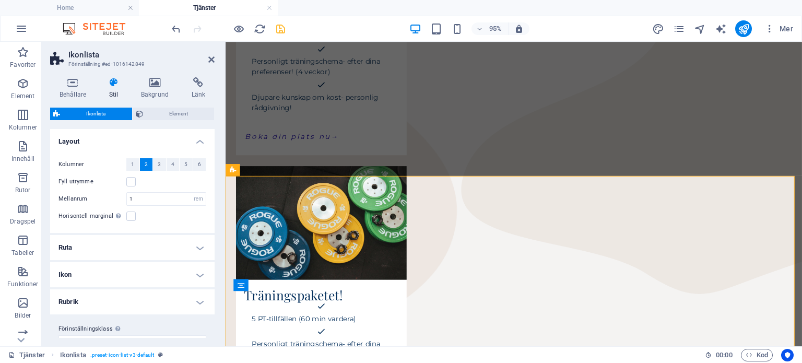
scroll to position [17, 0]
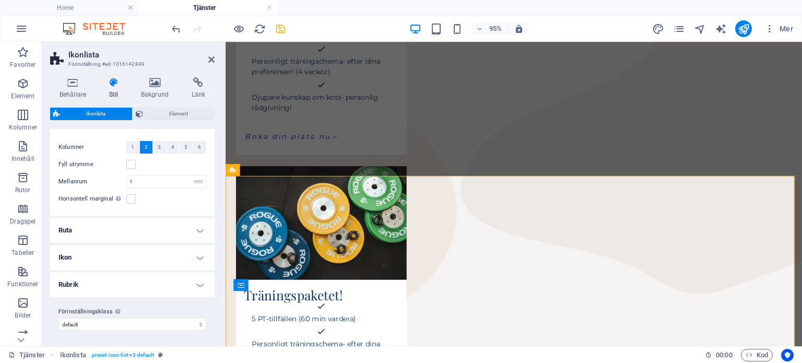
click at [146, 280] on h4 "Rubrik" at bounding box center [132, 284] width 164 height 25
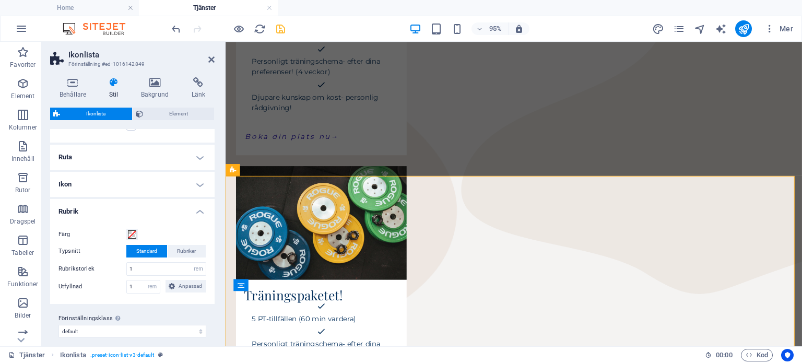
scroll to position [97, 0]
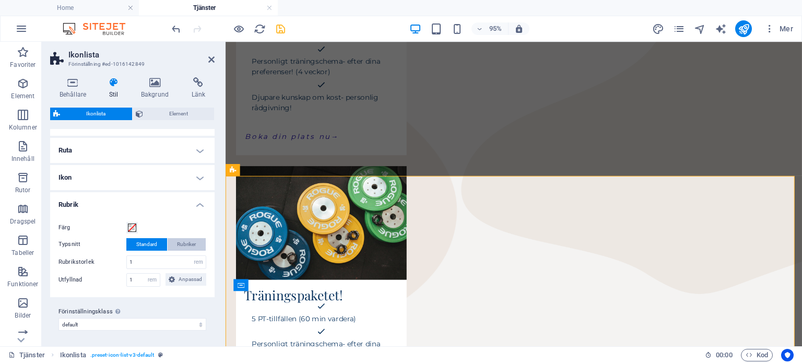
click at [186, 240] on span "Rubriker" at bounding box center [186, 244] width 19 height 13
click at [144, 244] on span "Standard" at bounding box center [146, 244] width 21 height 13
click at [194, 156] on h4 "Ruta" at bounding box center [132, 150] width 164 height 25
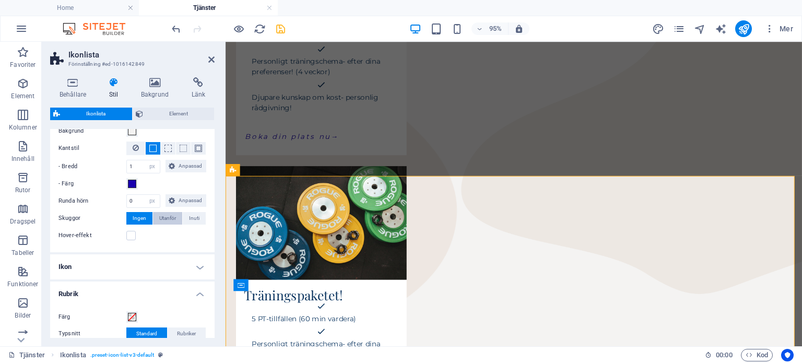
scroll to position [140, 0]
click at [180, 260] on h4 "Ikon" at bounding box center [132, 265] width 164 height 25
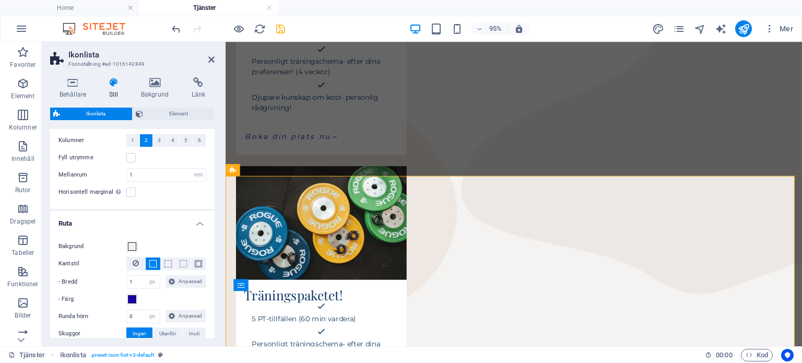
scroll to position [18, 0]
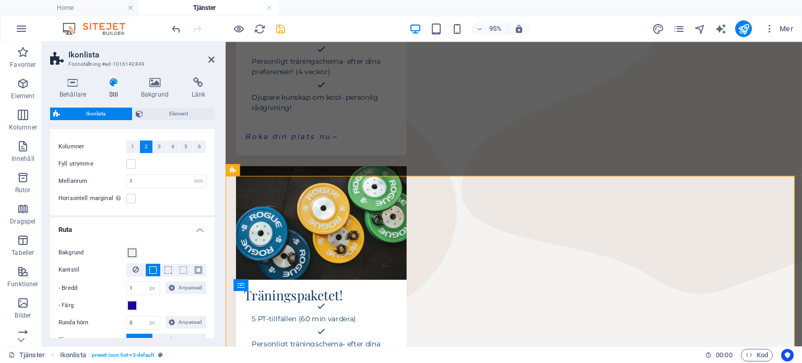
click at [188, 228] on h4 "Ruta" at bounding box center [132, 226] width 164 height 19
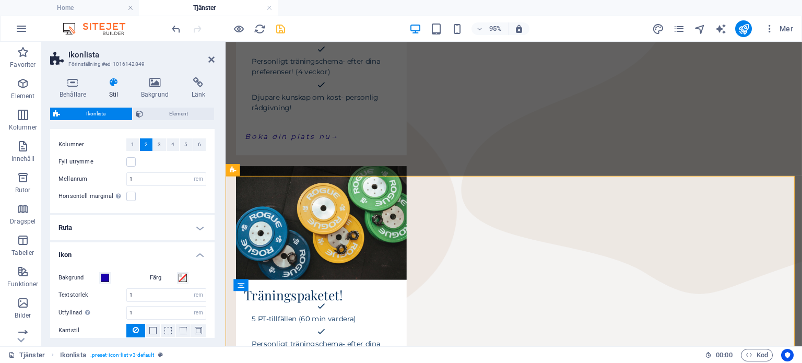
scroll to position [19, 0]
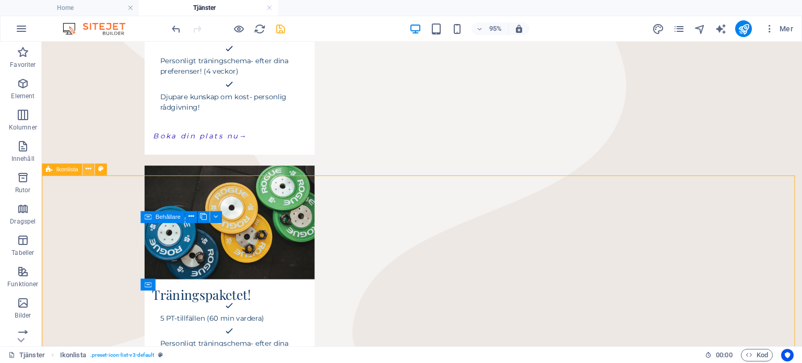
click at [88, 169] on icon at bounding box center [88, 169] width 5 height 10
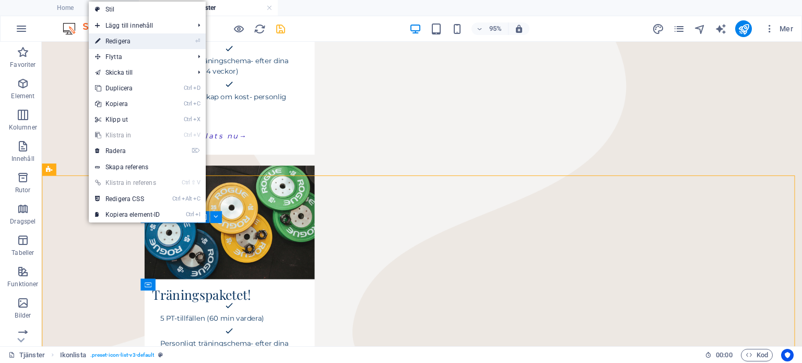
click at [136, 38] on link "⏎ Redigera" at bounding box center [128, 41] width 78 height 16
select select "rem"
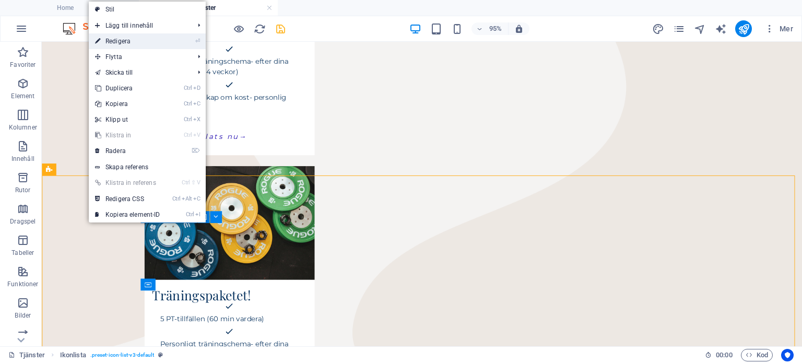
select select "px"
select select "rem"
select select "preset-icon-list-v3-default"
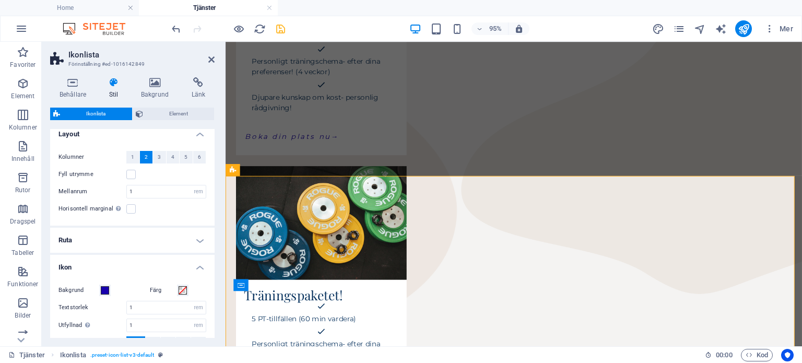
scroll to position [11, 0]
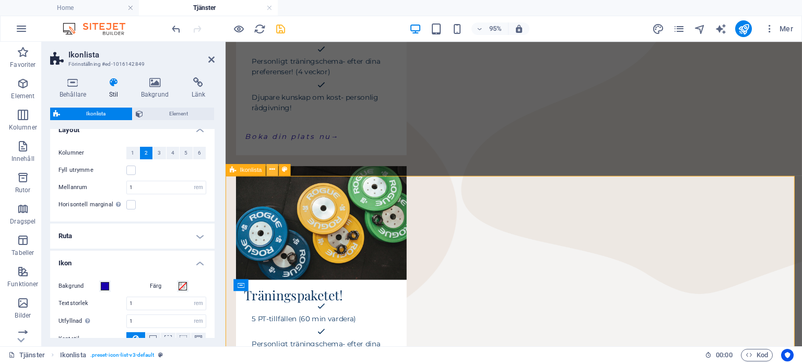
click at [268, 170] on button at bounding box center [272, 169] width 12 height 12
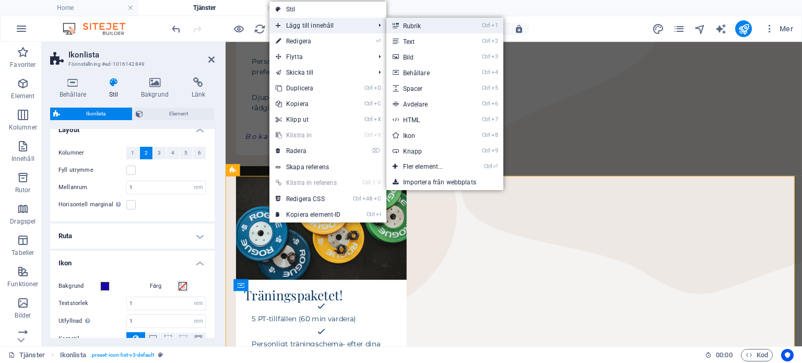
click at [405, 24] on link "Ctrl 1 Rubrik" at bounding box center [425, 26] width 78 height 16
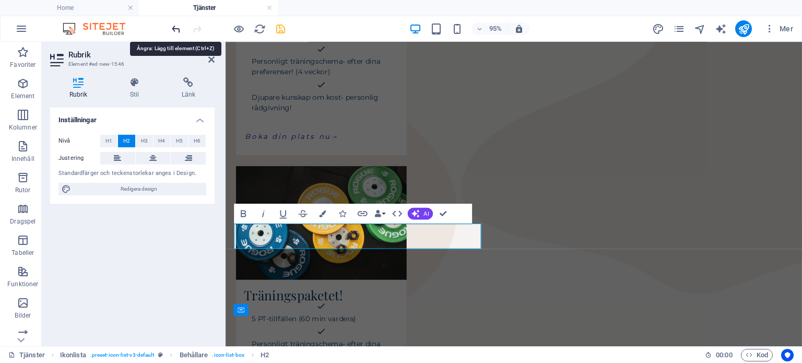
click at [177, 27] on icon "undo" at bounding box center [176, 29] width 12 height 12
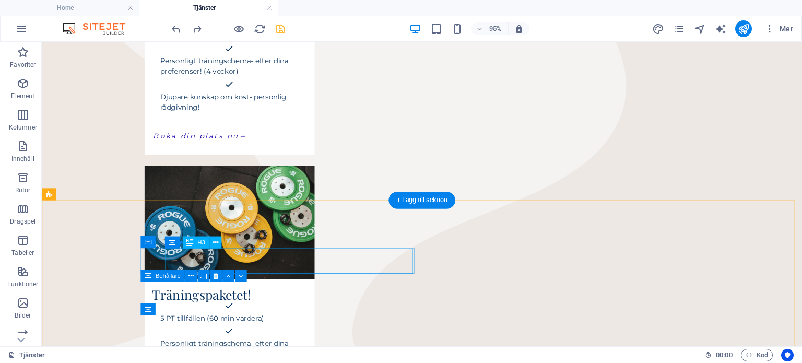
scroll to position [313, 0]
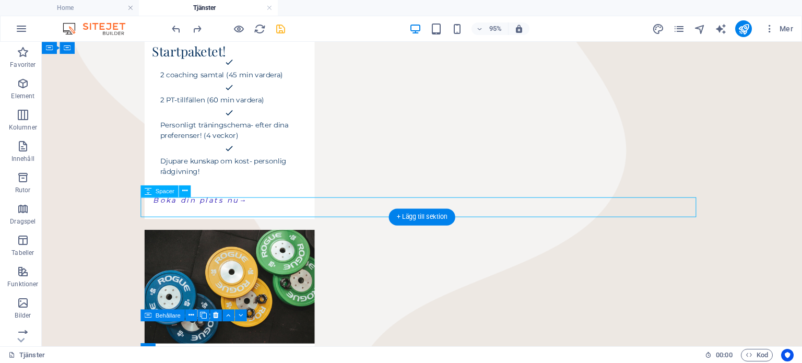
select select "px"
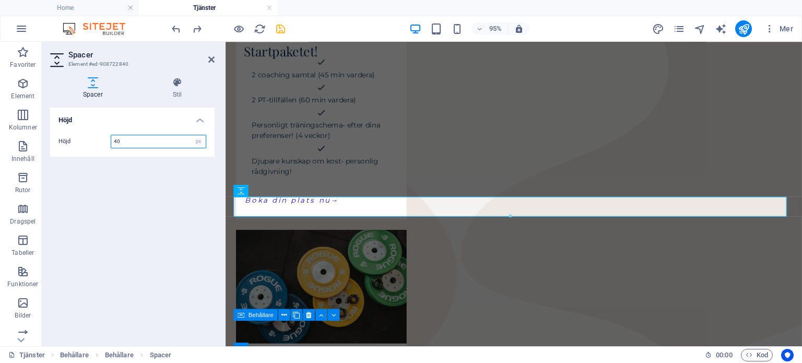
click at [140, 146] on input "40" at bounding box center [158, 141] width 95 height 13
type input "60"
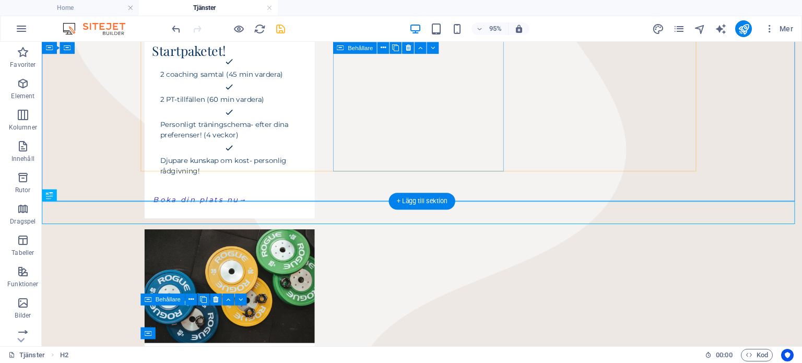
scroll to position [397, 0]
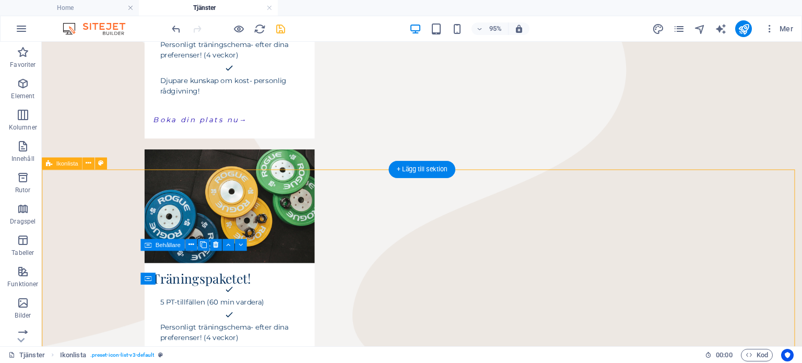
select select "rem"
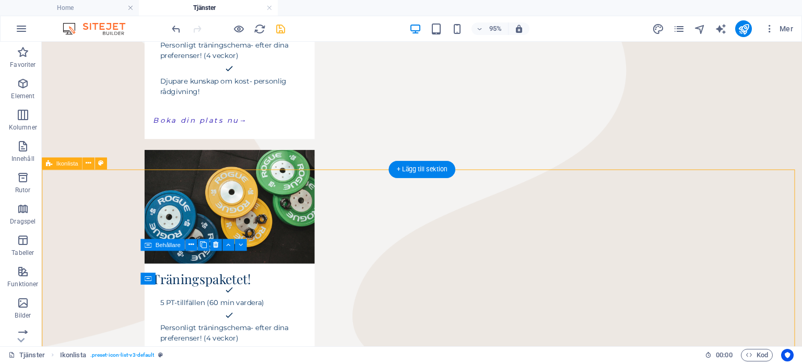
select select "px"
select select "rem"
select select "preset-icon-list-v3-default"
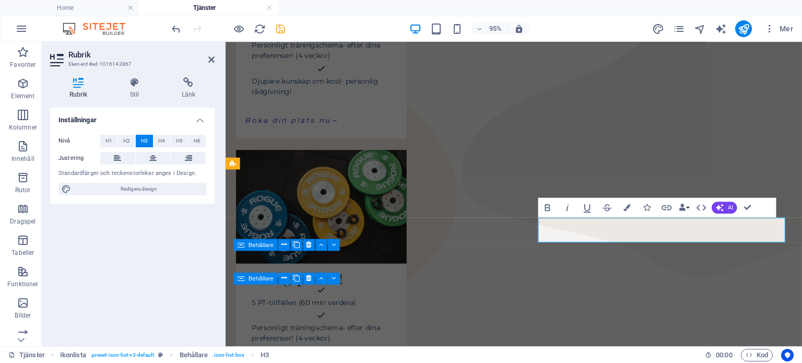
scroll to position [643, 0]
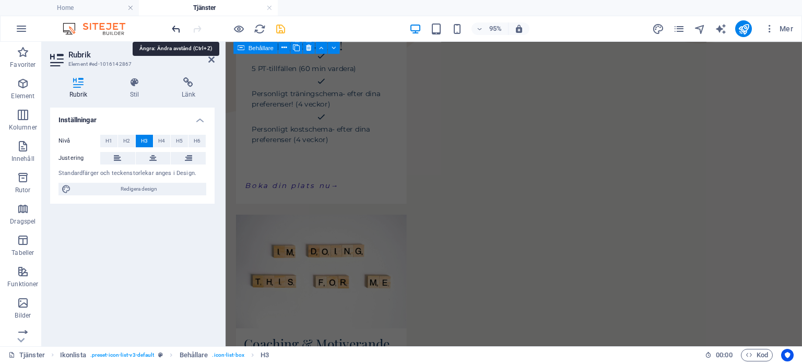
click at [171, 31] on icon "undo" at bounding box center [176, 29] width 12 height 12
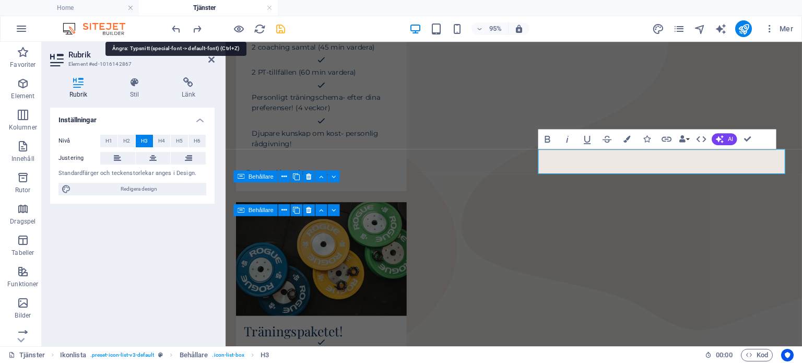
scroll to position [326, 0]
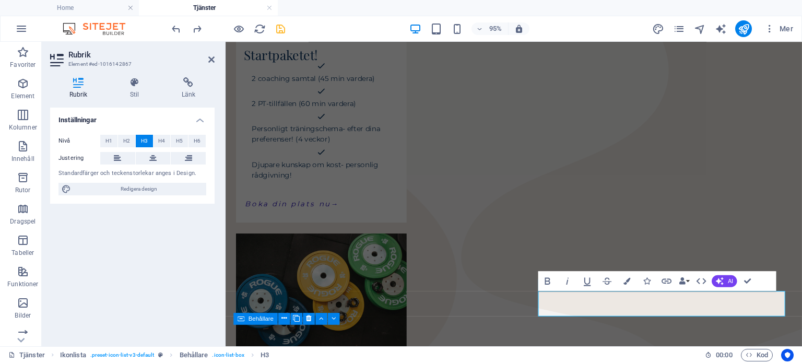
scroll to position [328, 0]
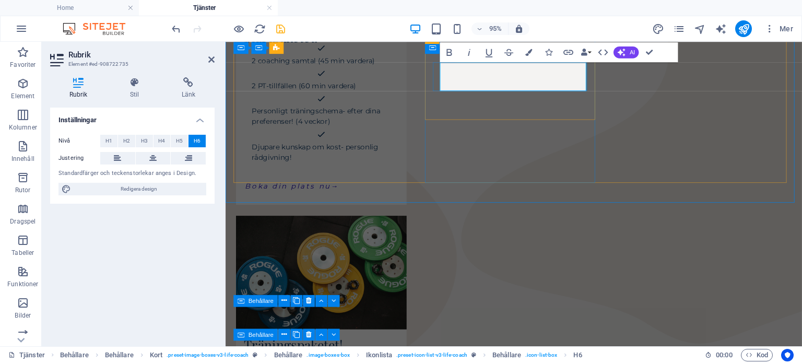
click at [342, 105] on div "Personligt träningschema- efter dina preferenser! (4 veckor)" at bounding box center [322, 120] width 155 height 30
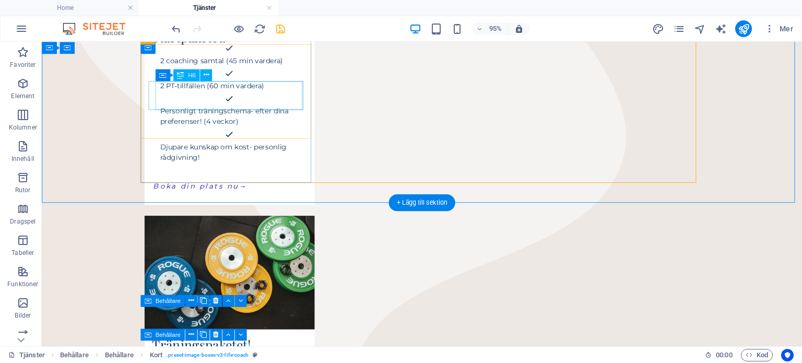
click at [241, 105] on div "Personligt träningschema- efter dina preferenser! (4 veckor)" at bounding box center [235, 120] width 155 height 30
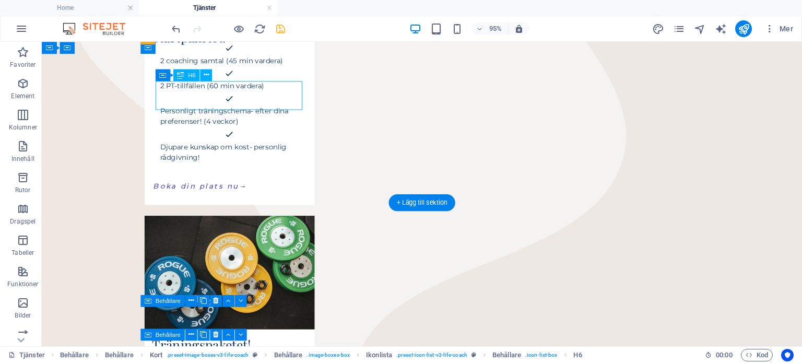
click at [242, 105] on div "Personligt träningschema- efter dina preferenser! (4 veckor)" at bounding box center [235, 120] width 155 height 30
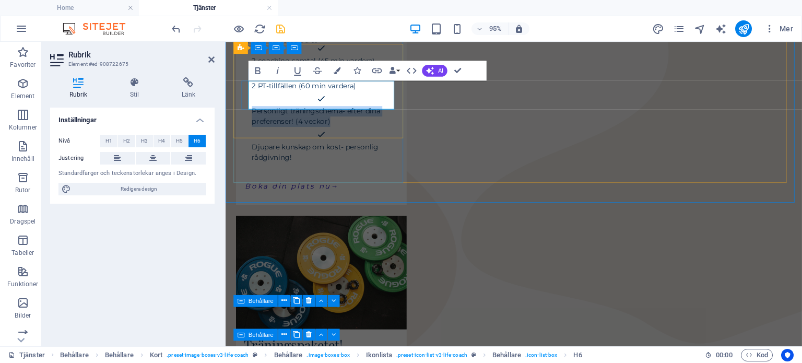
click at [326, 110] on span "Personligt träningschema- efter dina preferenser! (4 veckor)" at bounding box center [320, 120] width 135 height 20
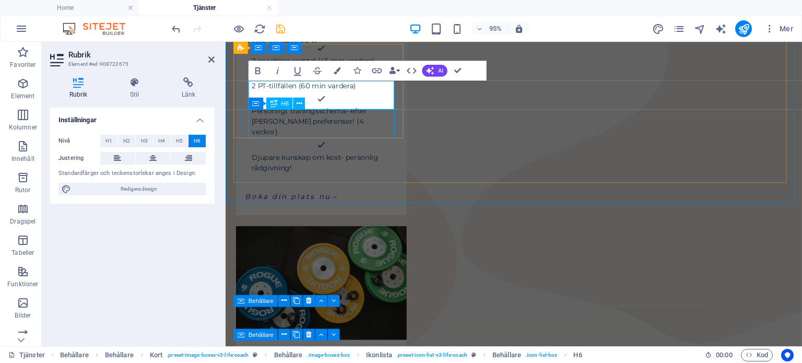
click at [357, 154] on div "Djupare kunskap om kost- personlig rådgivning!" at bounding box center [322, 169] width 155 height 30
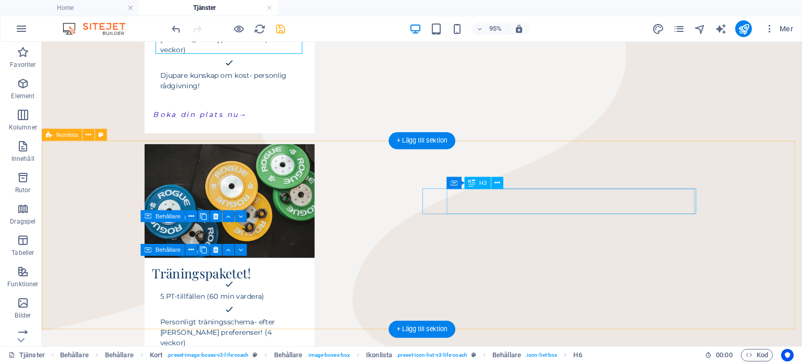
scroll to position [421, 0]
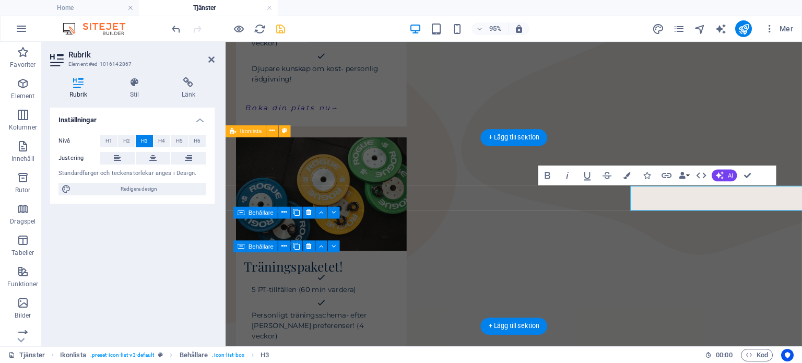
scroll to position [420, 0]
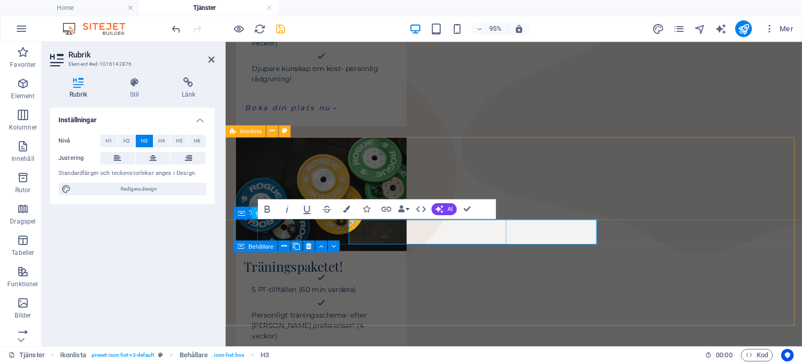
scroll to position [420, 0]
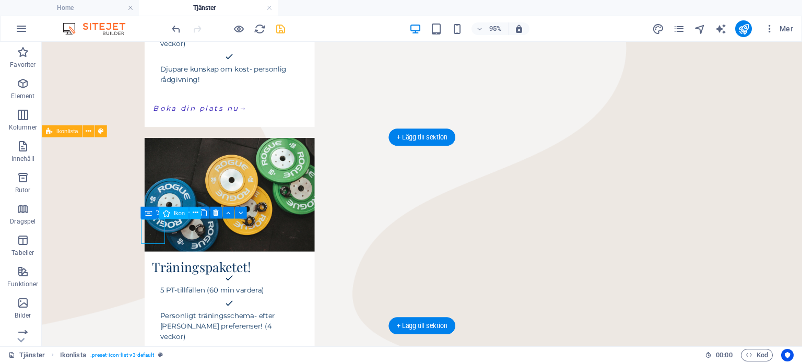
select select "xMidYMid"
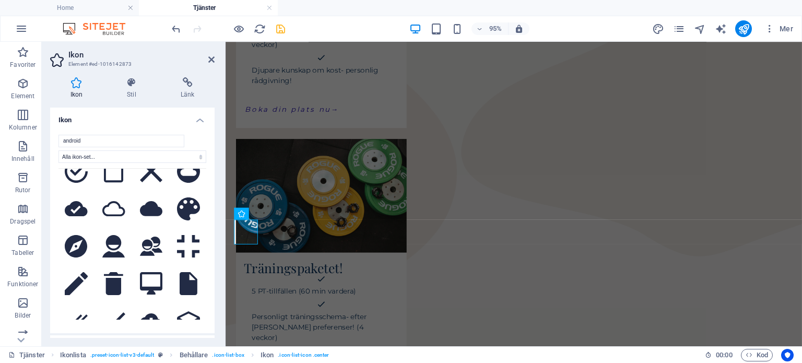
scroll to position [396, 0]
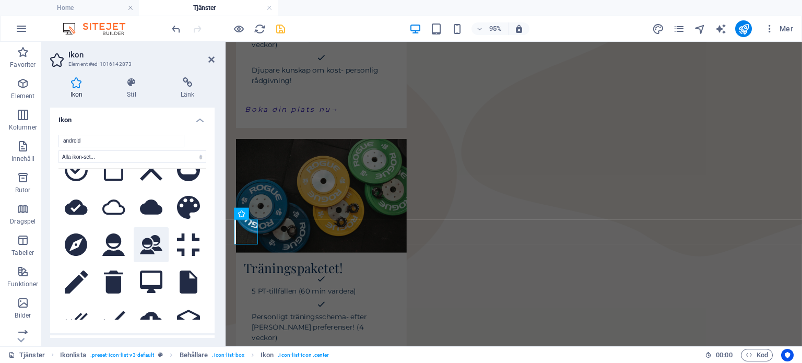
click at [148, 235] on icon at bounding box center [151, 245] width 23 height 20
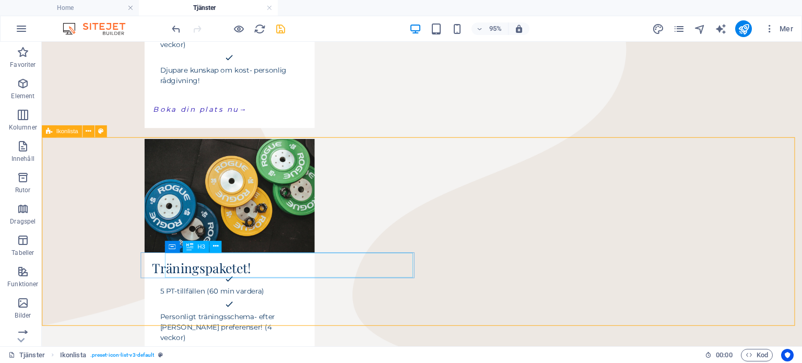
scroll to position [421, 0]
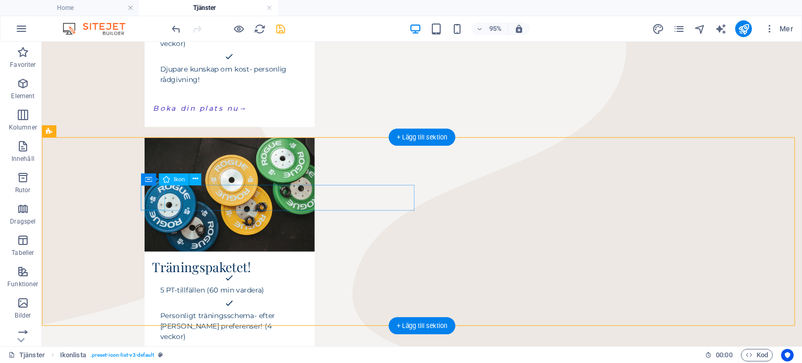
select select "xMidYMid"
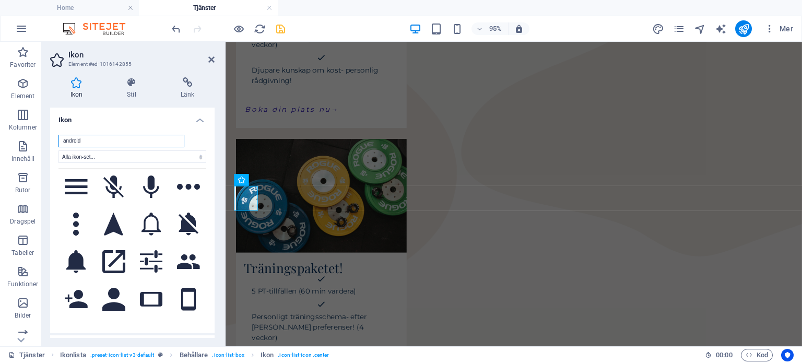
scroll to position [754, 0]
click at [184, 254] on icon at bounding box center [188, 261] width 23 height 15
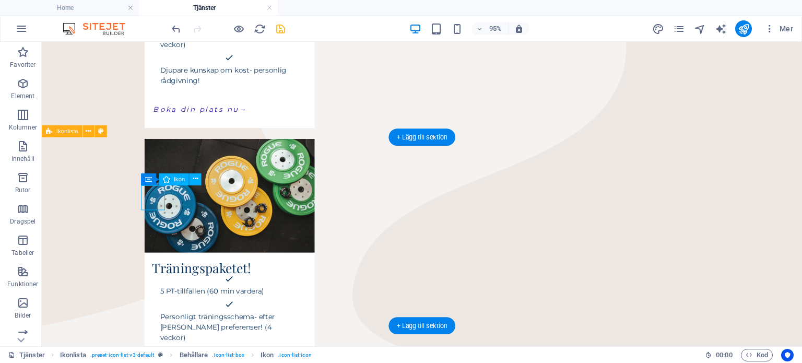
select select "xMidYMid"
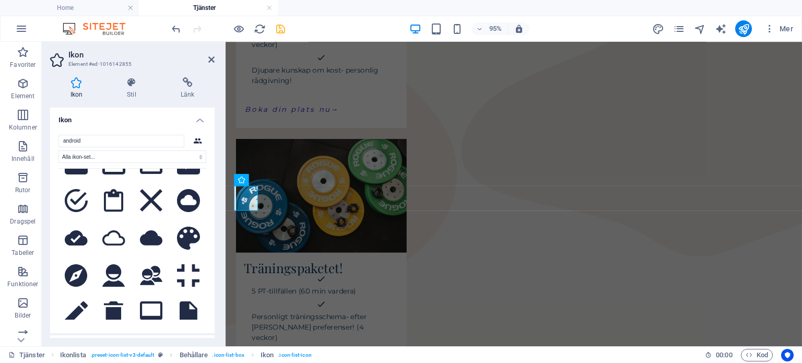
scroll to position [366, 0]
click at [144, 266] on icon at bounding box center [151, 276] width 23 height 20
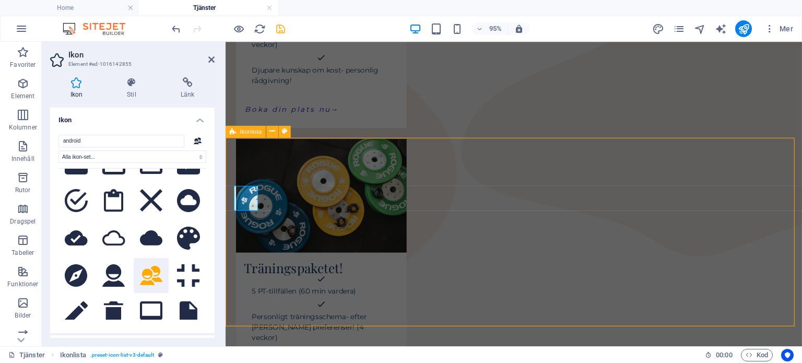
scroll to position [421, 0]
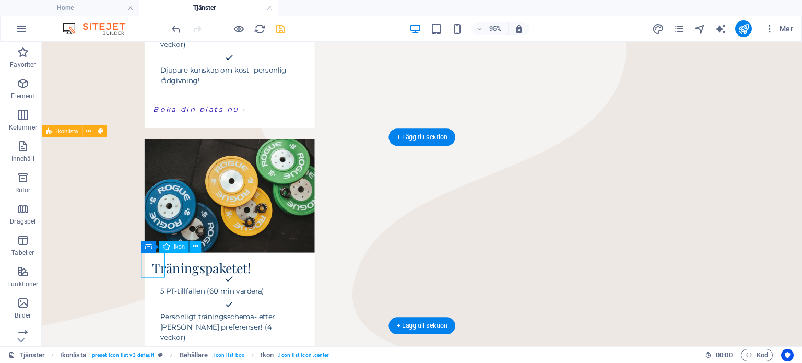
select select "xMidYMid"
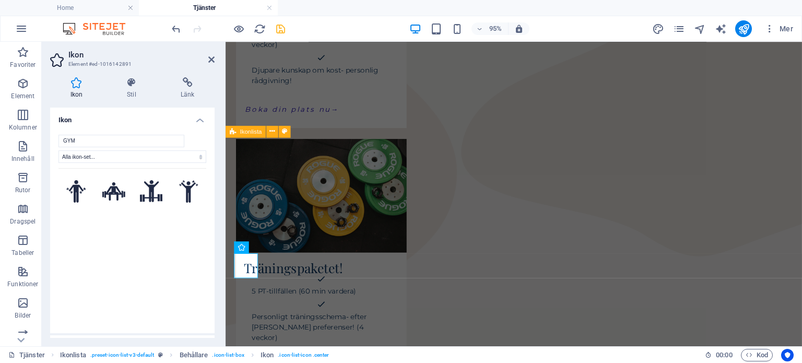
type input "GYM"
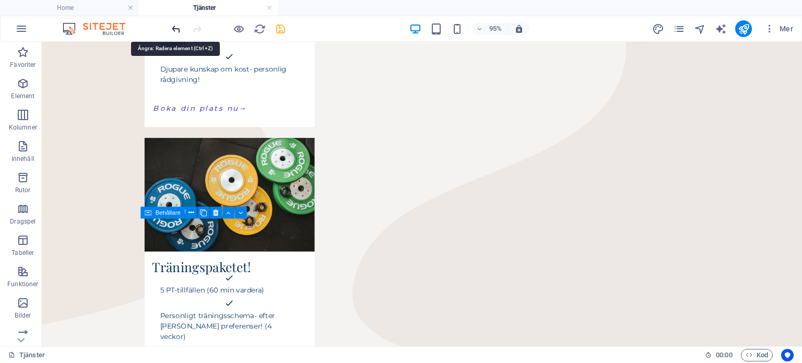
click at [175, 29] on icon "undo" at bounding box center [176, 29] width 12 height 12
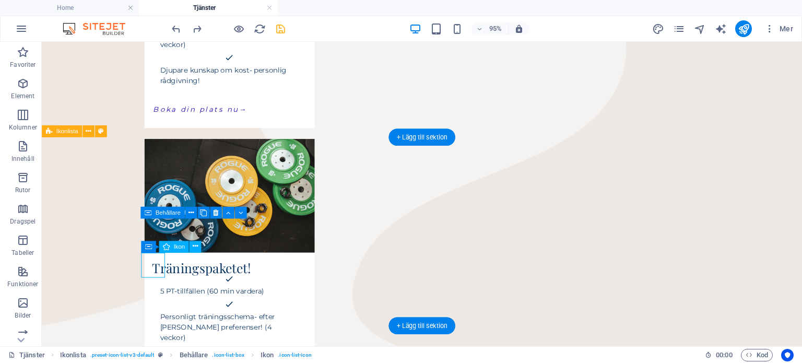
select select "xMidYMid"
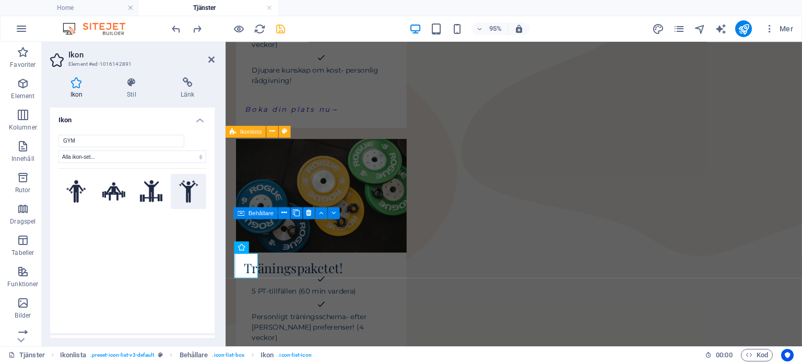
click at [182, 192] on icon at bounding box center [188, 191] width 19 height 23
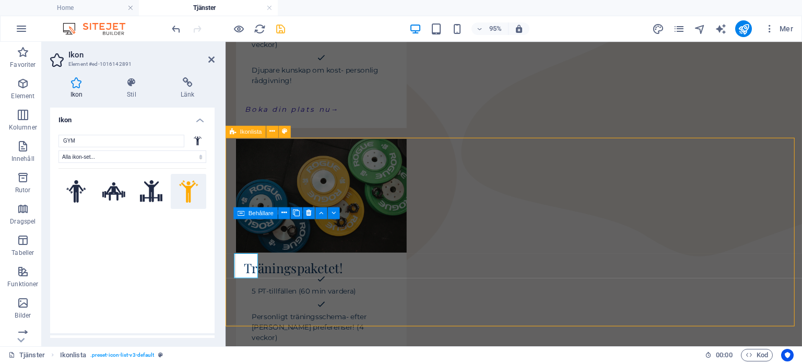
scroll to position [421, 0]
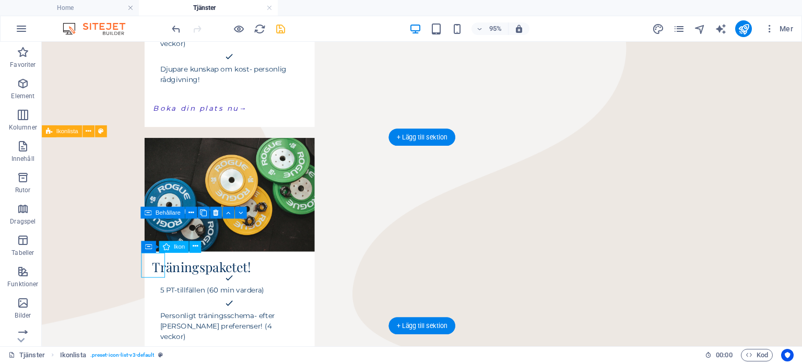
select select "xMidYMid"
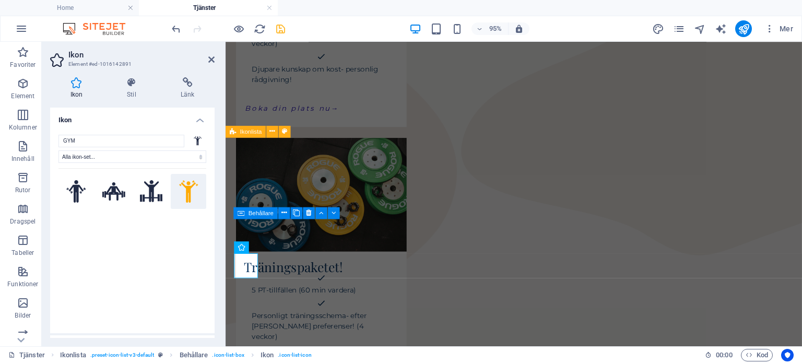
scroll to position [420, 0]
click at [119, 197] on icon at bounding box center [113, 191] width 23 height 18
click at [145, 197] on icon at bounding box center [151, 191] width 23 height 22
click at [73, 192] on icon at bounding box center [76, 191] width 20 height 23
click at [155, 185] on icon at bounding box center [151, 191] width 23 height 22
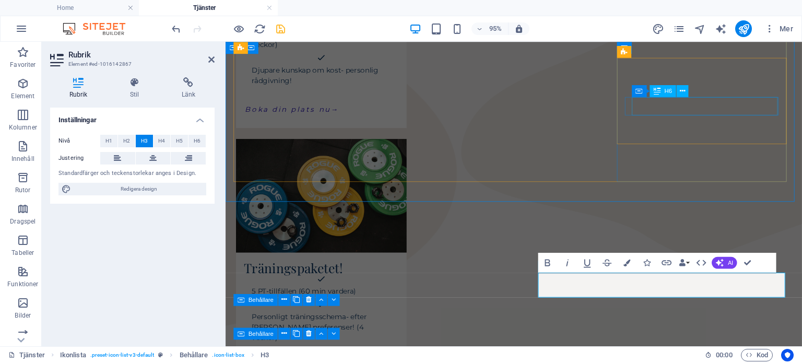
scroll to position [310, 0]
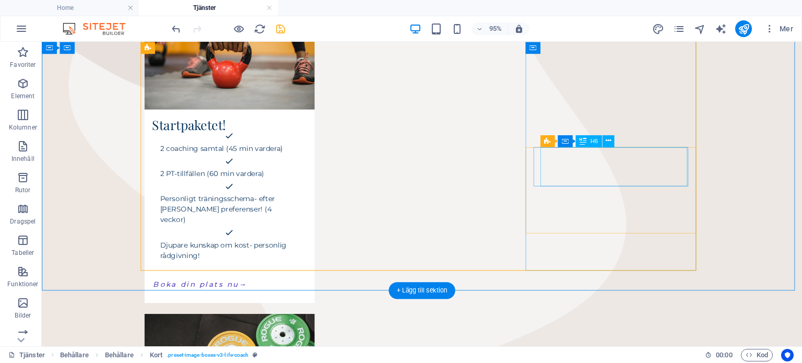
scroll to position [235, 0]
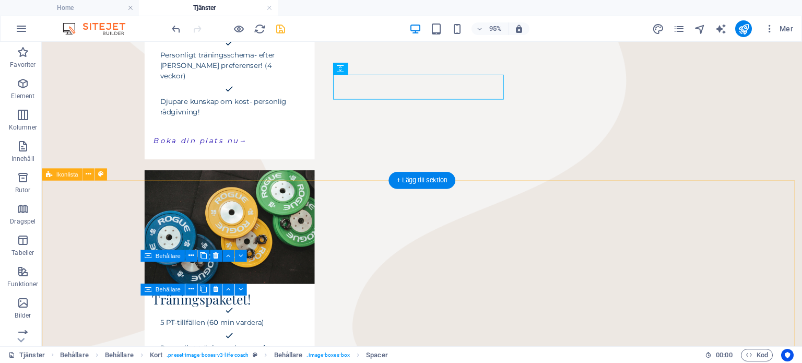
scroll to position [391, 0]
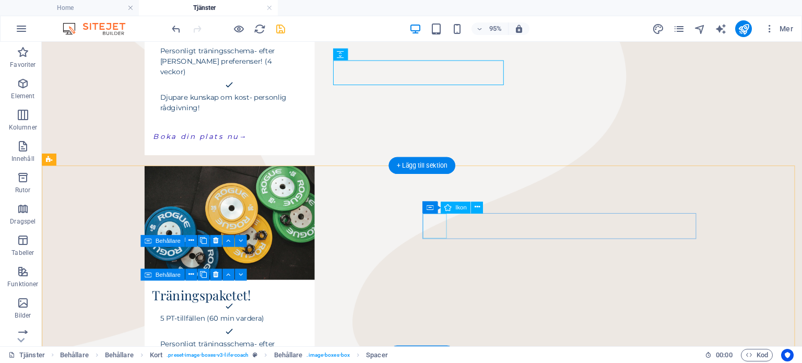
select select "xMidYMid"
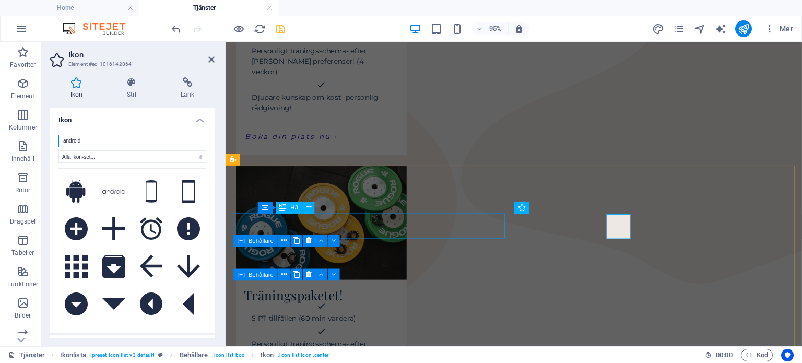
scroll to position [391, 0]
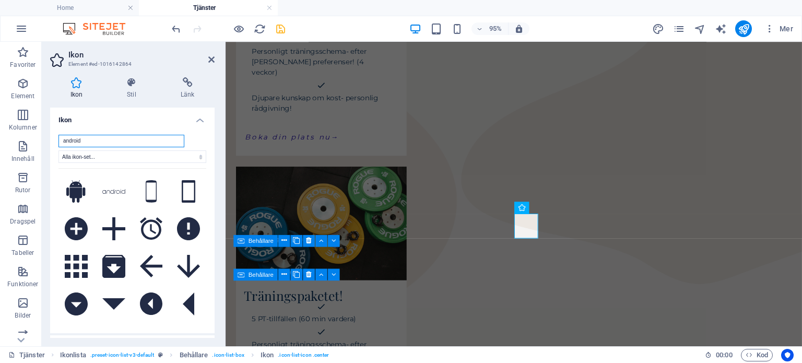
click at [137, 144] on input "android" at bounding box center [121, 141] width 126 height 13
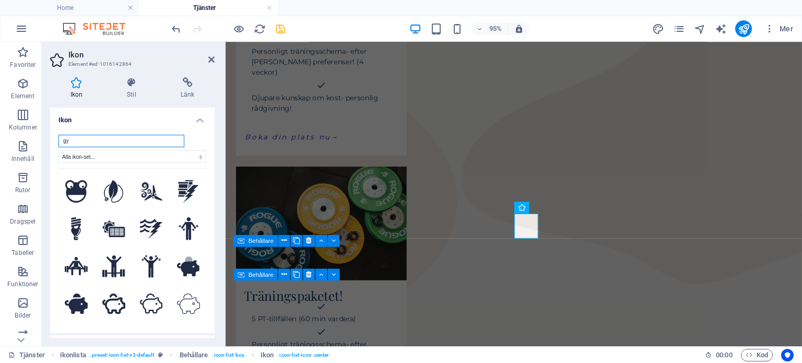
type input "g"
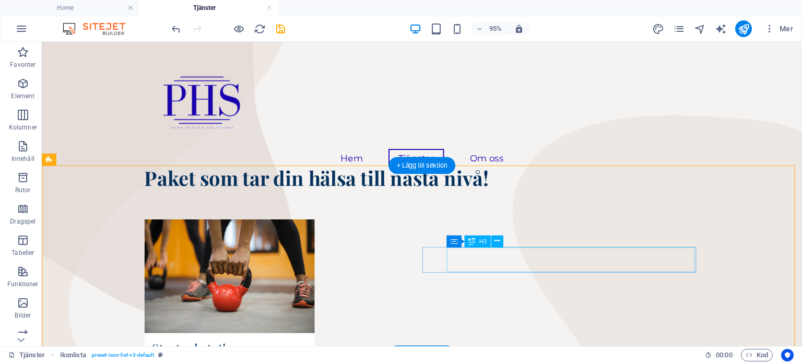
scroll to position [391, 0]
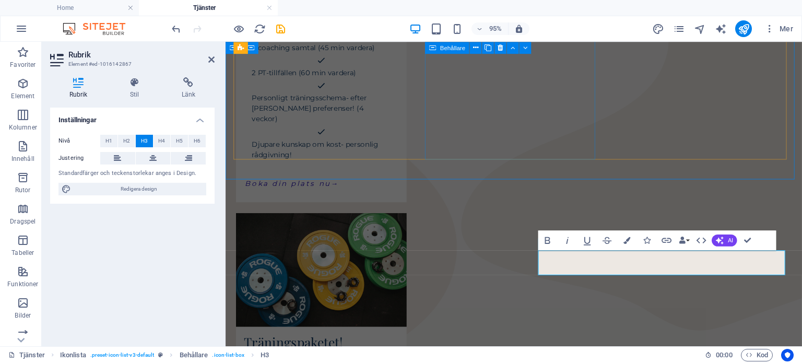
scroll to position [324, 0]
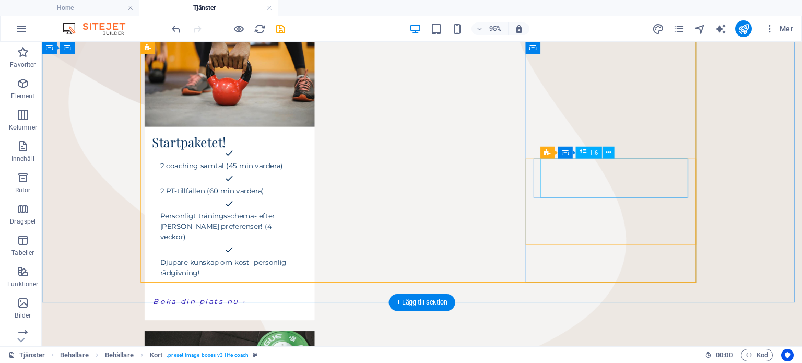
scroll to position [215, 0]
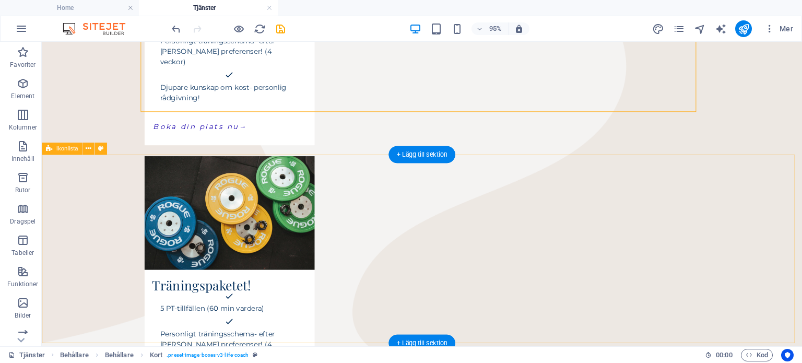
scroll to position [403, 0]
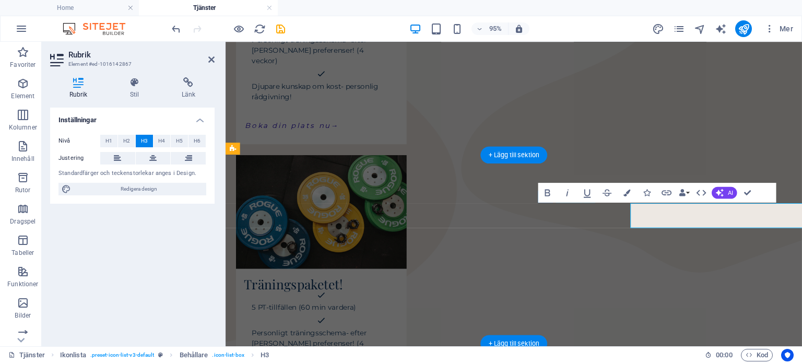
scroll to position [402, 0]
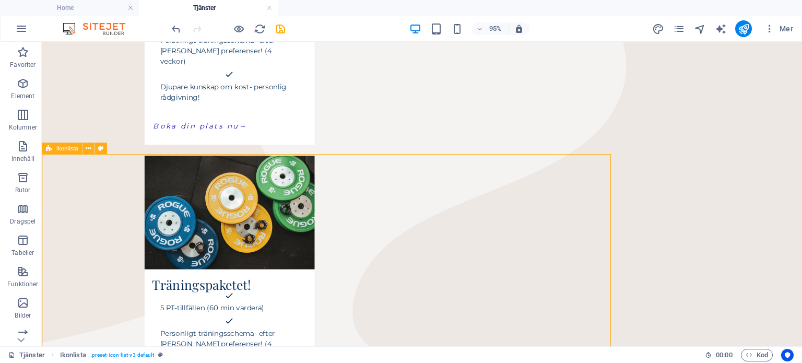
scroll to position [403, 0]
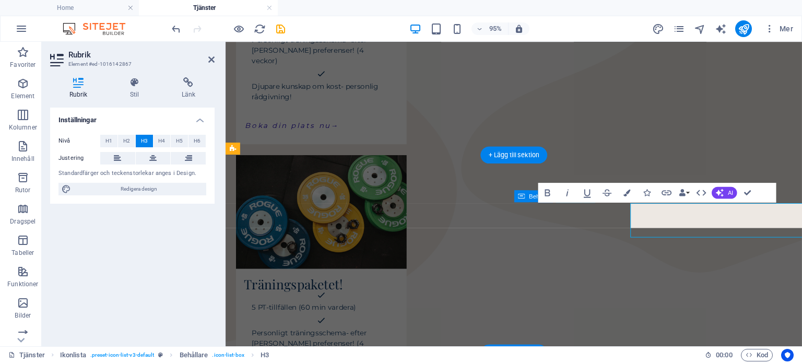
scroll to position [402, 0]
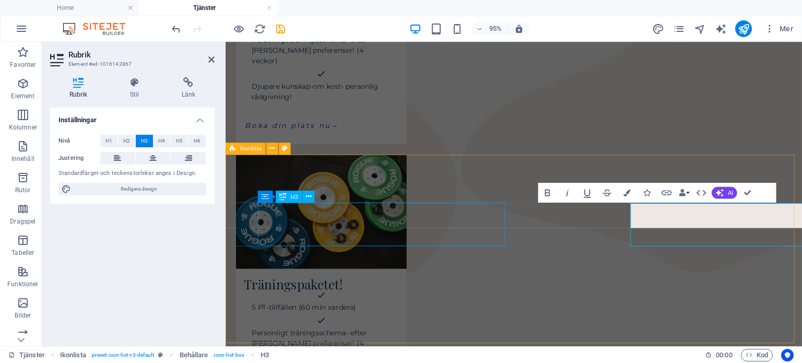
scroll to position [402, 0]
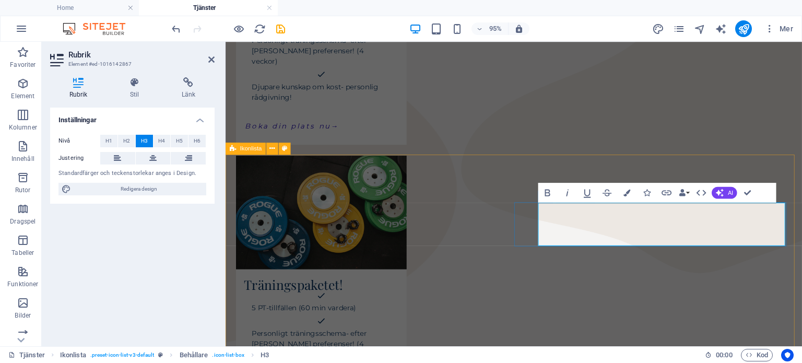
drag, startPoint x: 763, startPoint y: 244, endPoint x: 562, endPoint y: 225, distance: 201.5
copy h3 "Personligt träningsschema - specificerat just efter dina preferenser med utgång…"
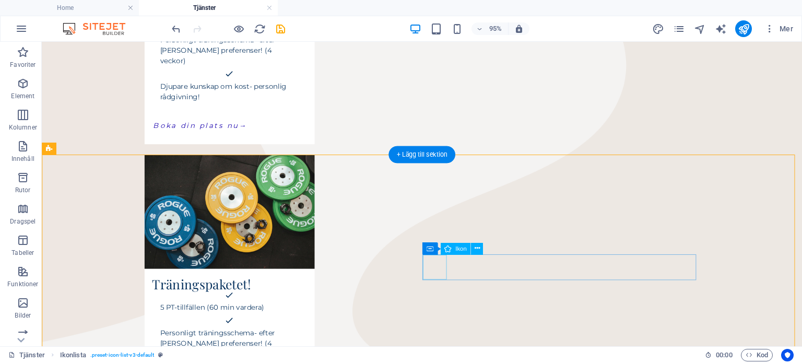
select select "xMidYMid"
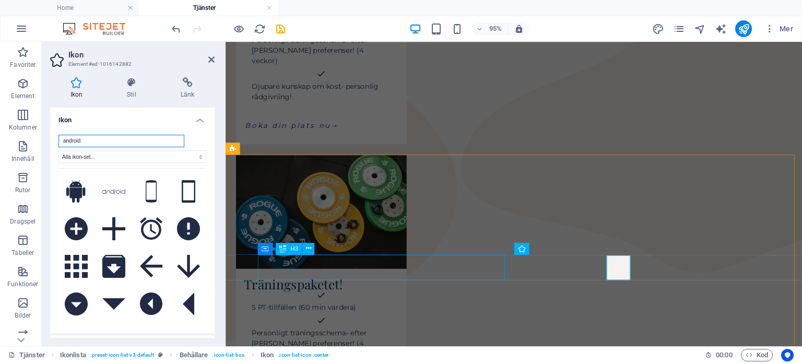
scroll to position [402, 0]
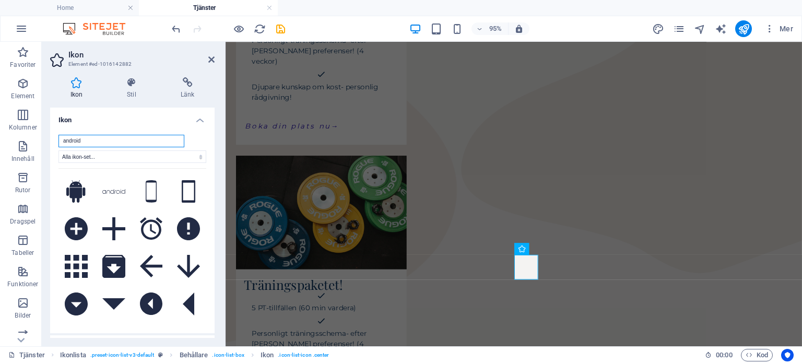
click at [107, 143] on input "android" at bounding box center [121, 141] width 126 height 13
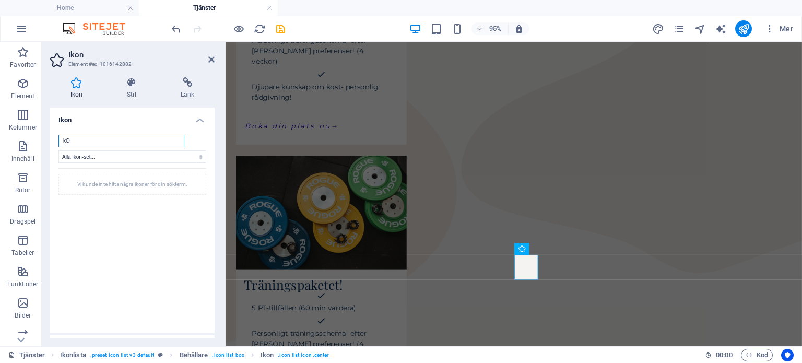
type input "k"
type input "K"
type input "f"
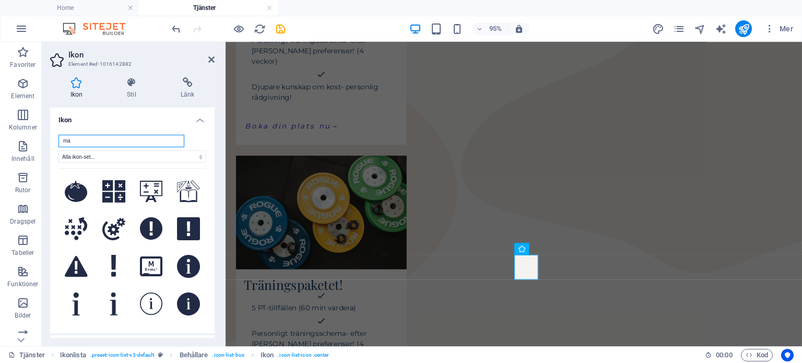
type input "m"
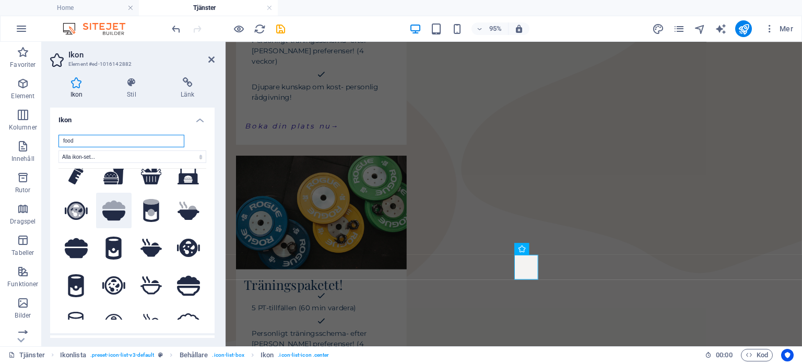
scroll to position [13, 0]
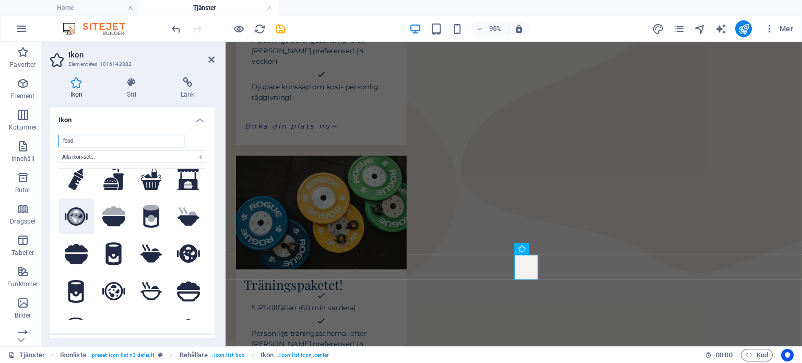
type input "food"
click at [84, 213] on icon ".fa-secondary{opacity:.4}" at bounding box center [76, 216] width 23 height 18
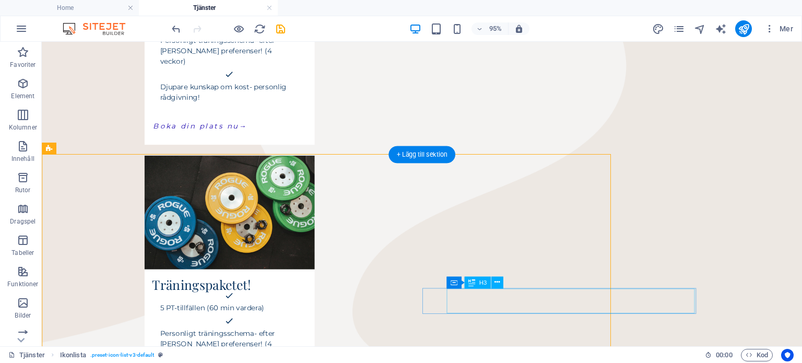
scroll to position [403, 0]
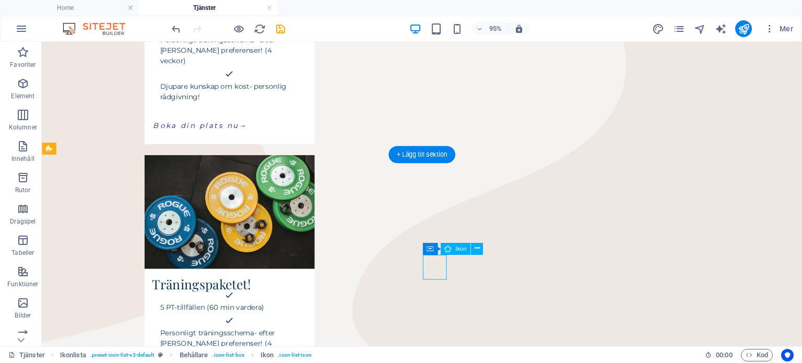
select select "xMidYMid"
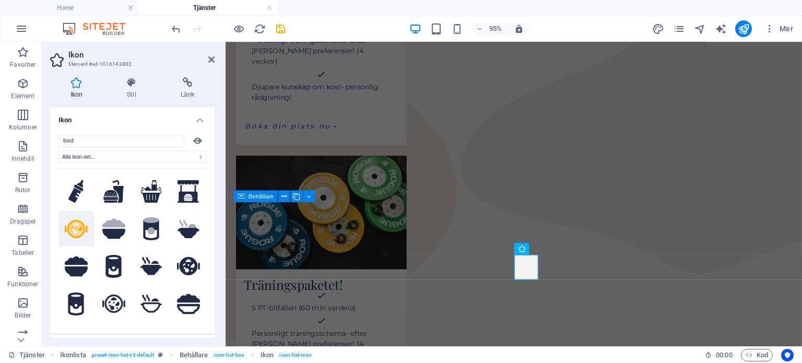
click at [206, 121] on h4 "Ikon" at bounding box center [132, 117] width 164 height 19
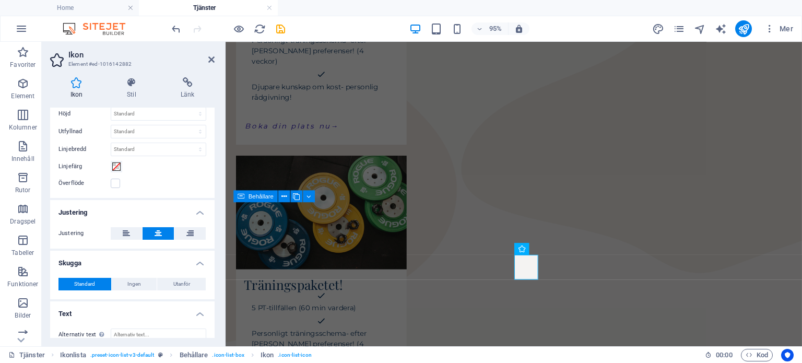
scroll to position [116, 0]
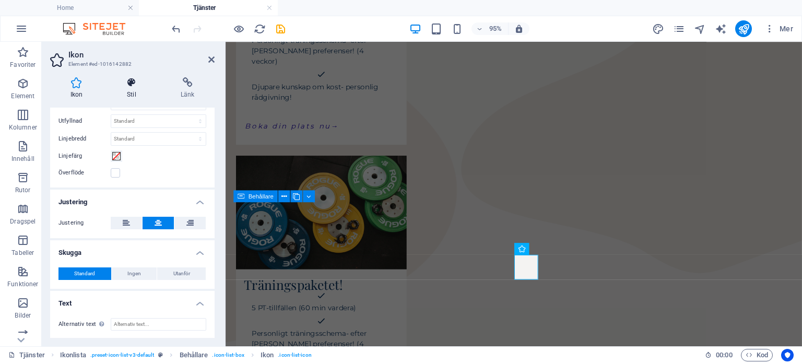
click at [134, 95] on h4 "Stil" at bounding box center [134, 88] width 54 height 22
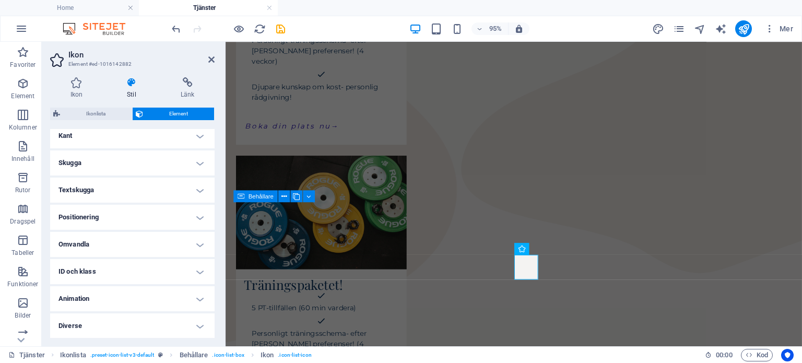
scroll to position [0, 0]
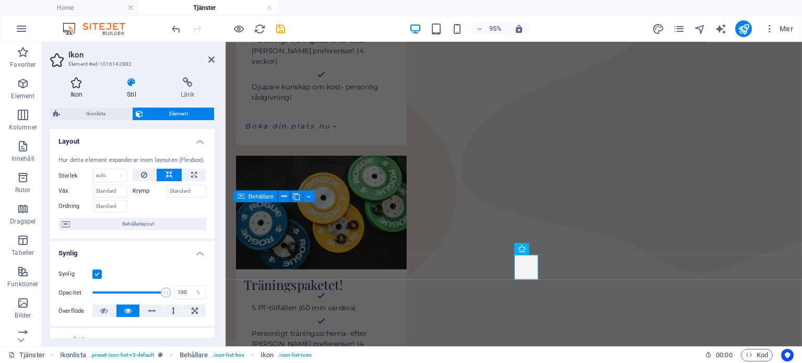
click at [79, 86] on icon at bounding box center [76, 82] width 53 height 10
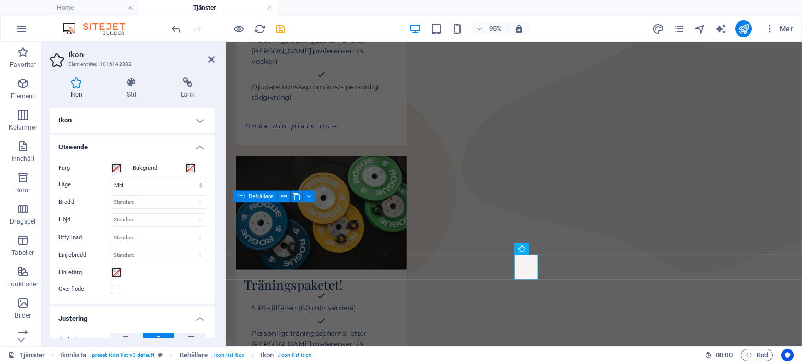
click at [115, 112] on h4 "Ikon" at bounding box center [132, 120] width 164 height 25
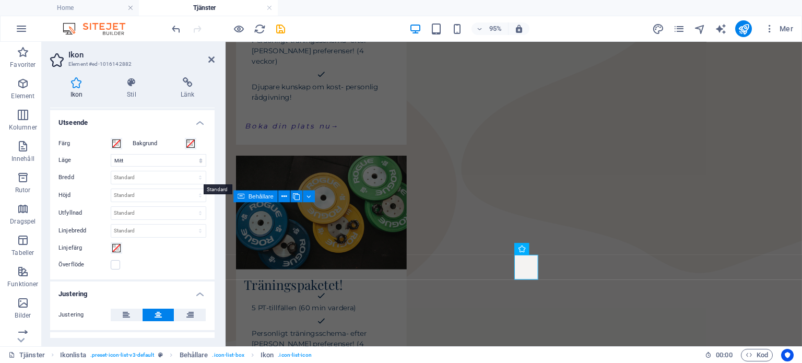
scroll to position [218, 0]
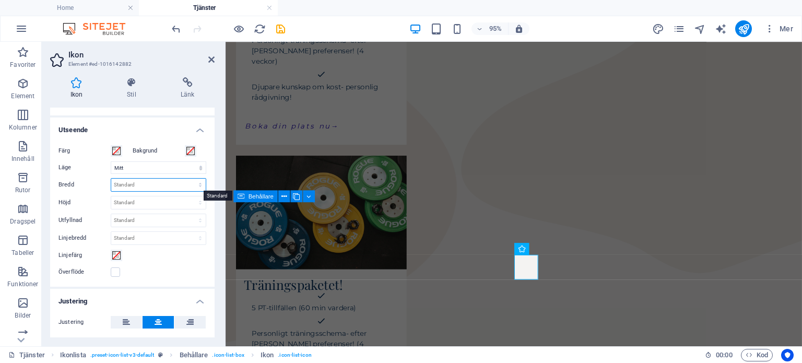
click at [132, 183] on select "Standard auto px rem % em vh vw" at bounding box center [158, 185] width 95 height 13
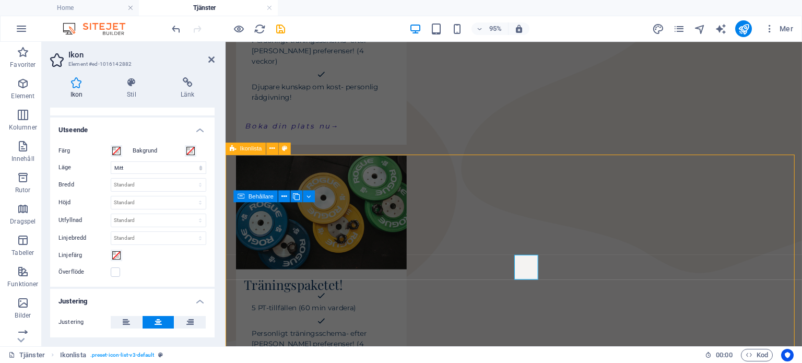
scroll to position [403, 0]
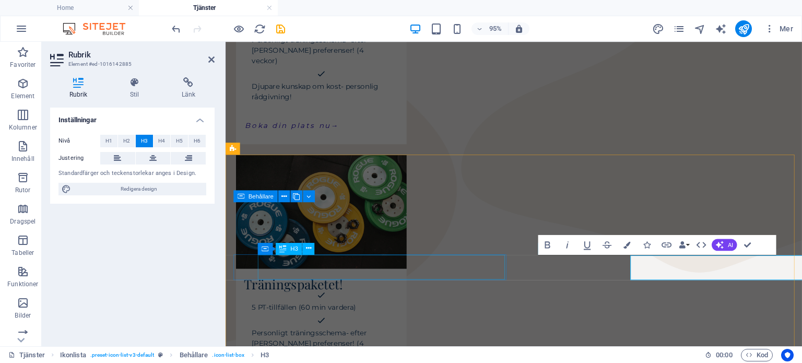
scroll to position [402, 0]
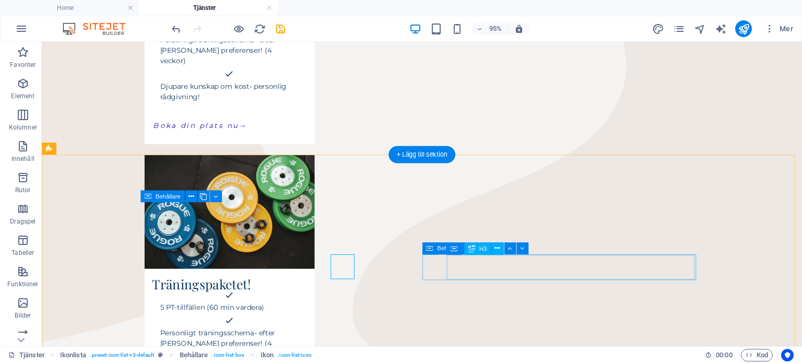
select select "xMidYMid"
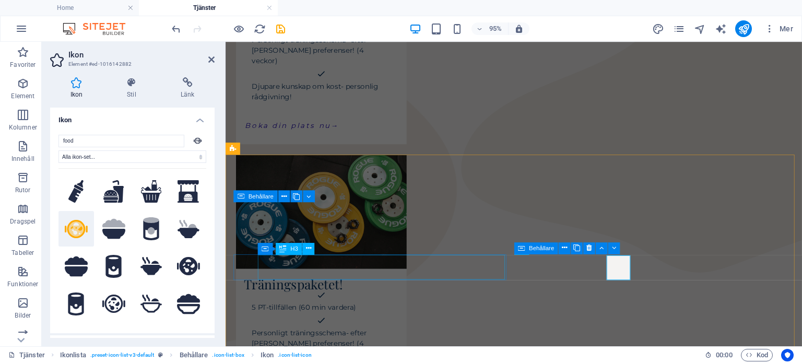
scroll to position [402, 0]
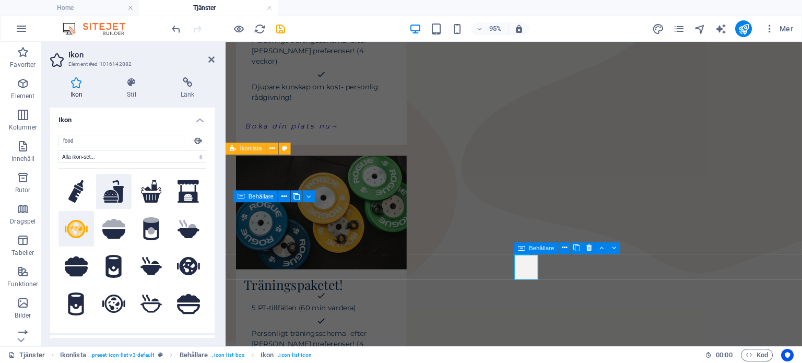
click at [111, 191] on icon at bounding box center [113, 191] width 21 height 23
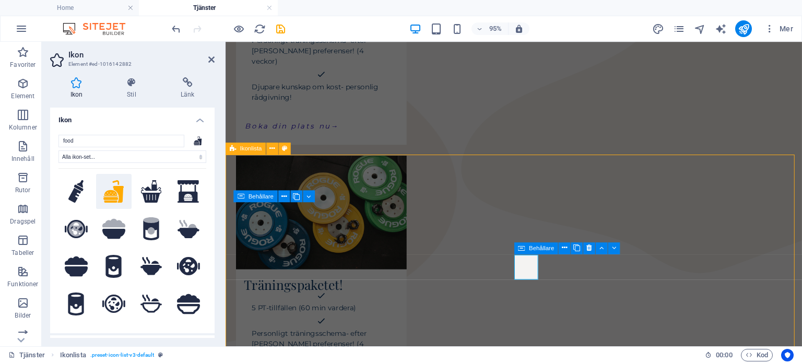
scroll to position [403, 0]
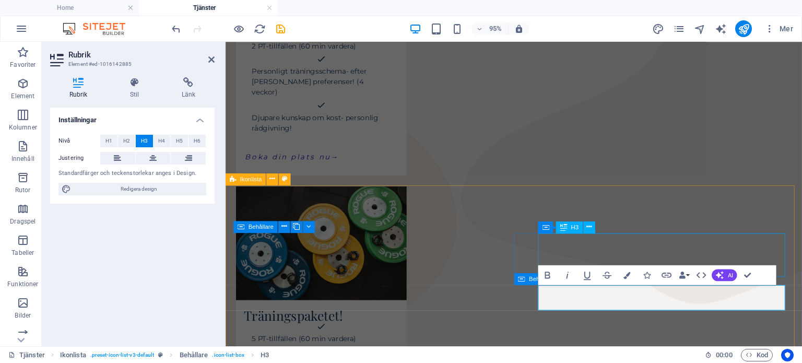
scroll to position [370, 0]
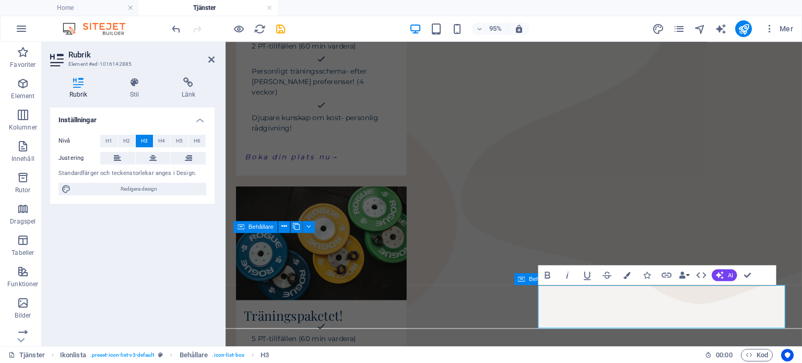
click at [586, 347] on div "Tjänster Ikonlista . preset-icon-list-v3-default Behållare . icon-list-box H3 0…" at bounding box center [401, 354] width 802 height 17
click at [594, 335] on button at bounding box center [589, 331] width 12 height 12
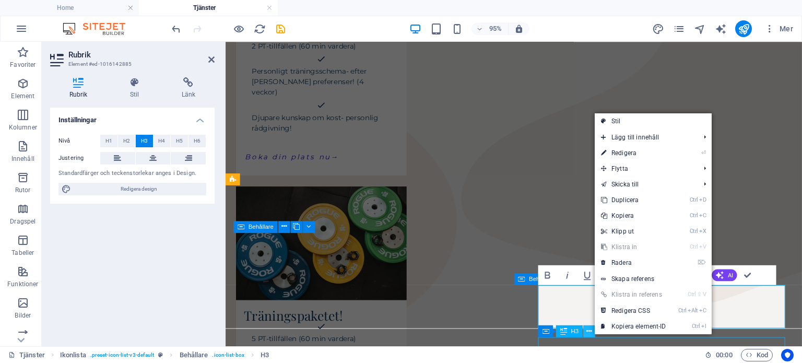
scroll to position [371, 0]
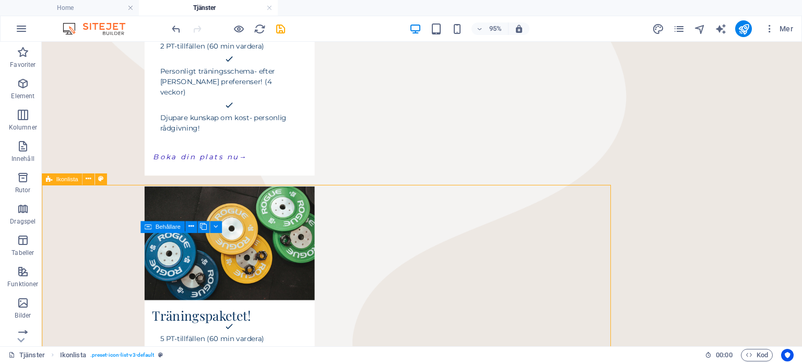
scroll to position [370, 0]
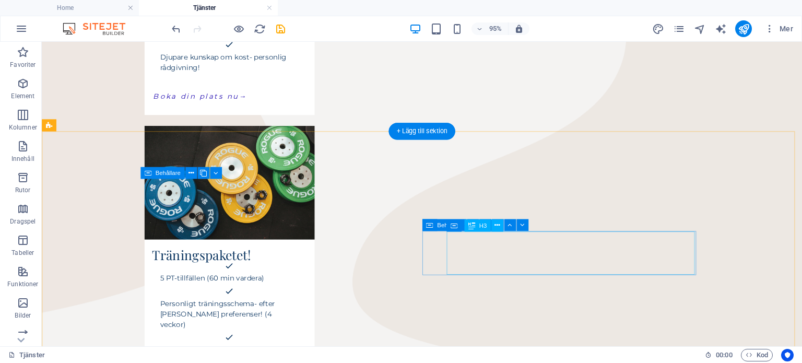
scroll to position [443, 0]
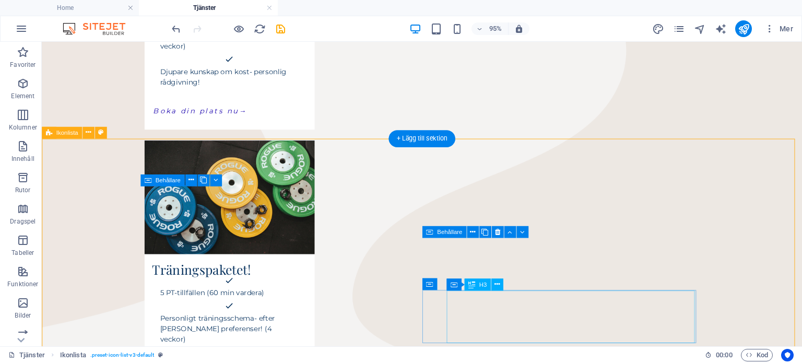
scroll to position [417, 0]
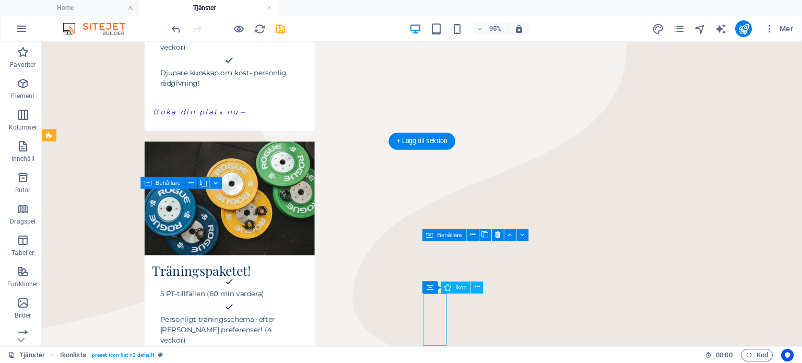
select select "xMidYMid"
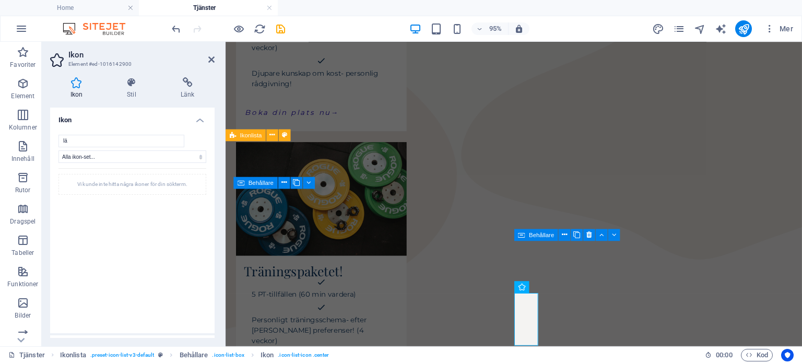
type input "l"
type input "sk"
